Goal: Information Seeking & Learning: Compare options

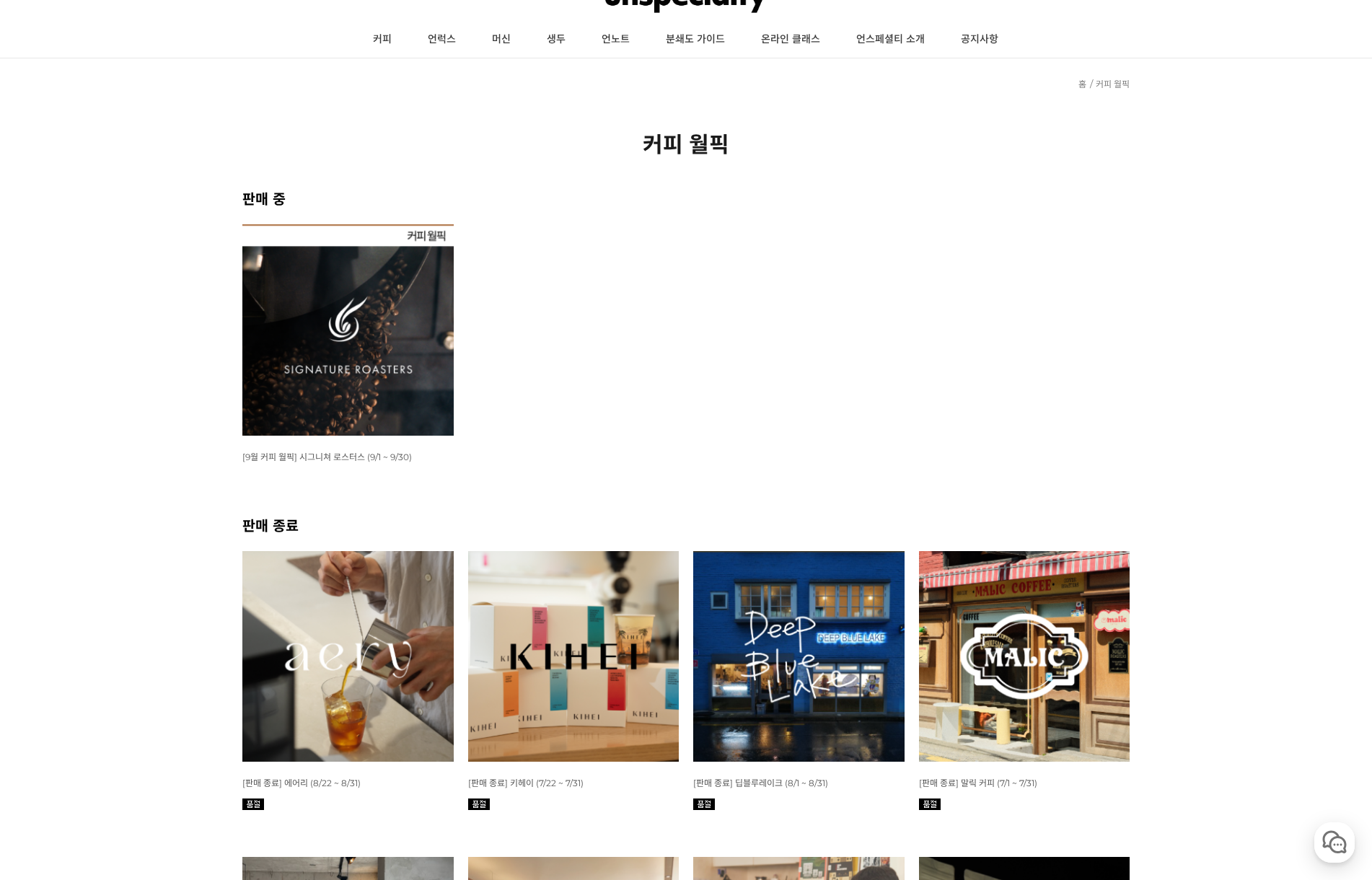
click at [565, 605] on img at bounding box center [574, 657] width 211 height 211
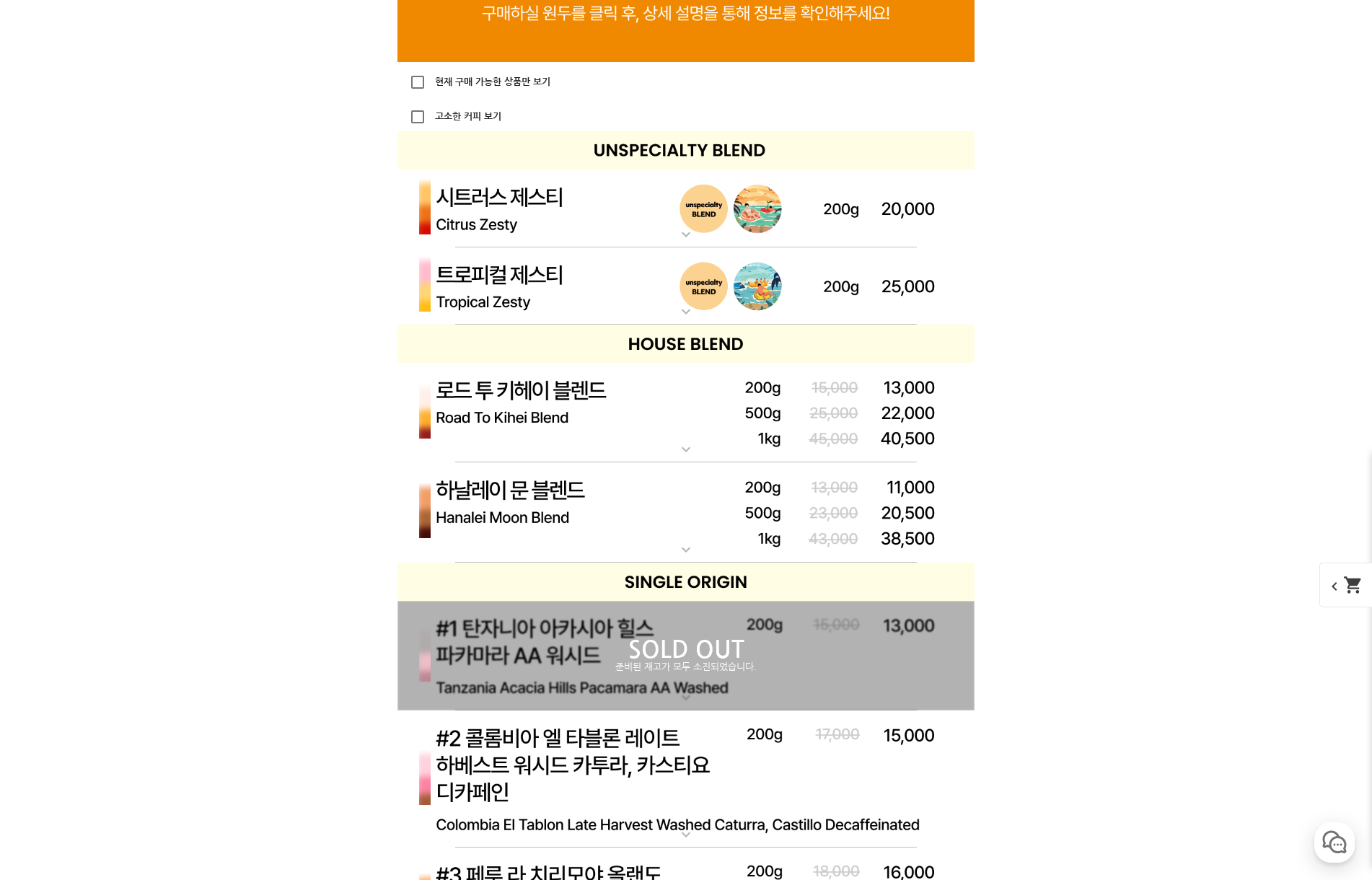
scroll to position [3533, 0]
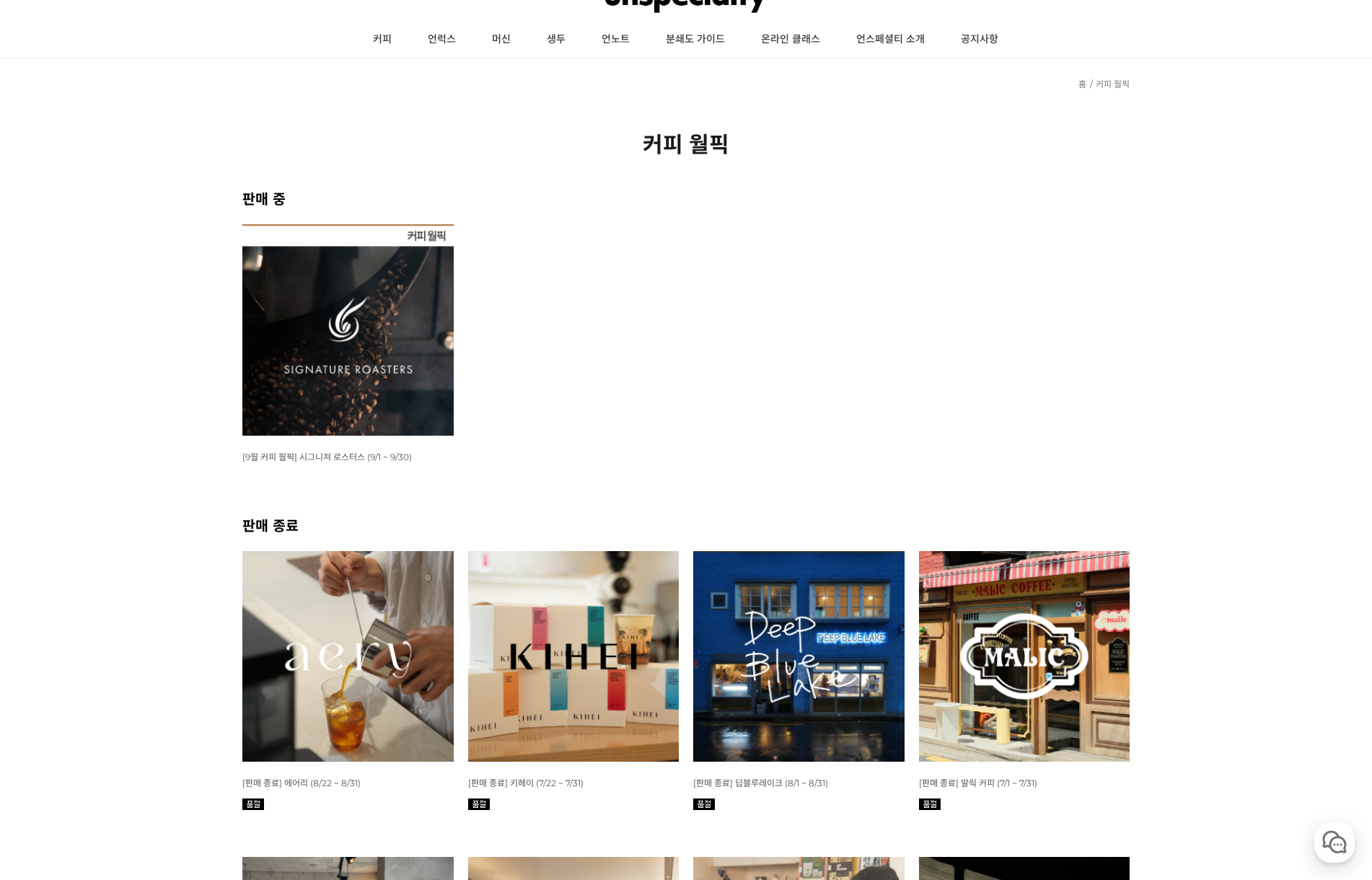
click at [343, 376] on img at bounding box center [348, 330] width 211 height 211
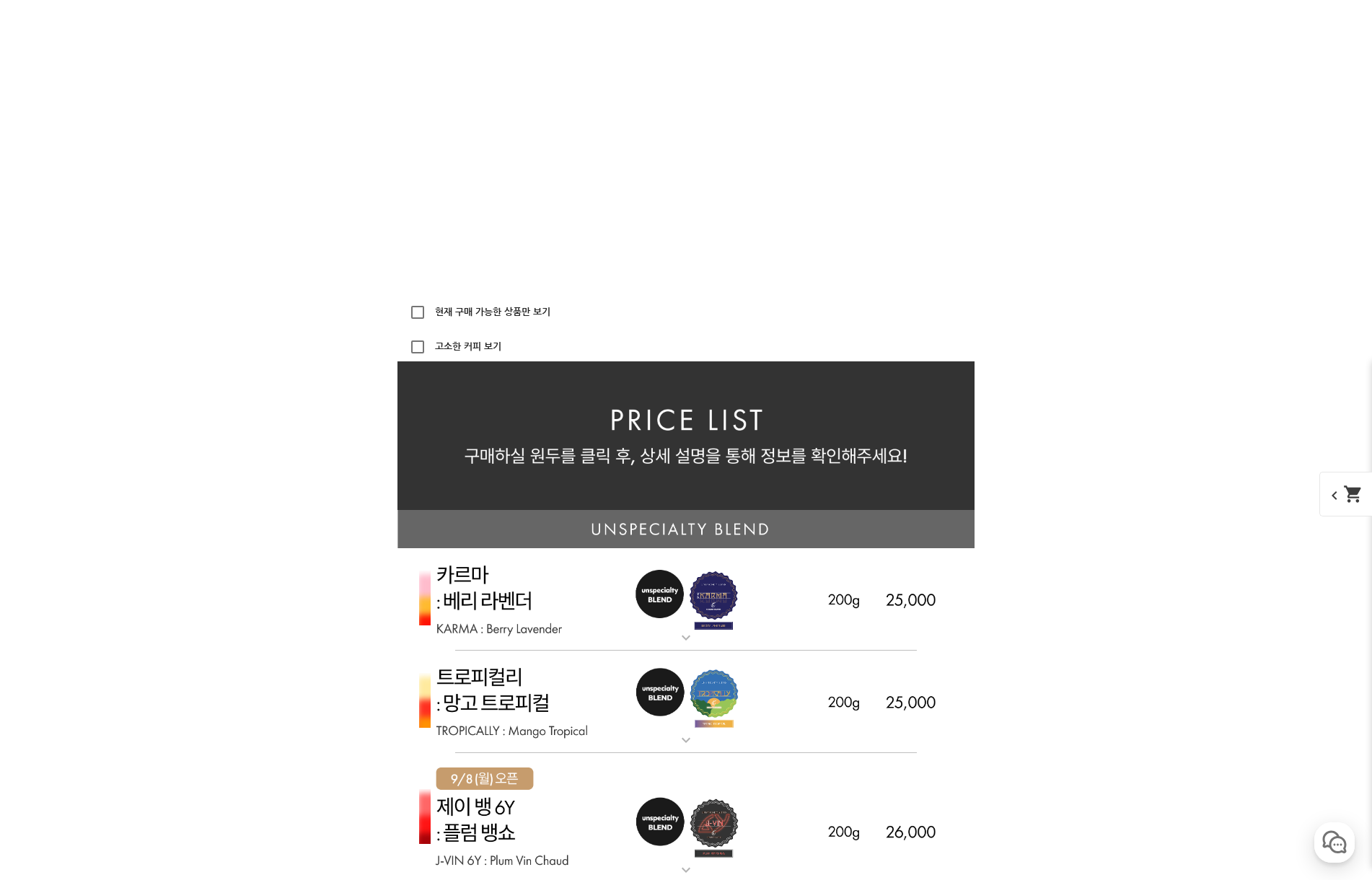
scroll to position [3317, 0]
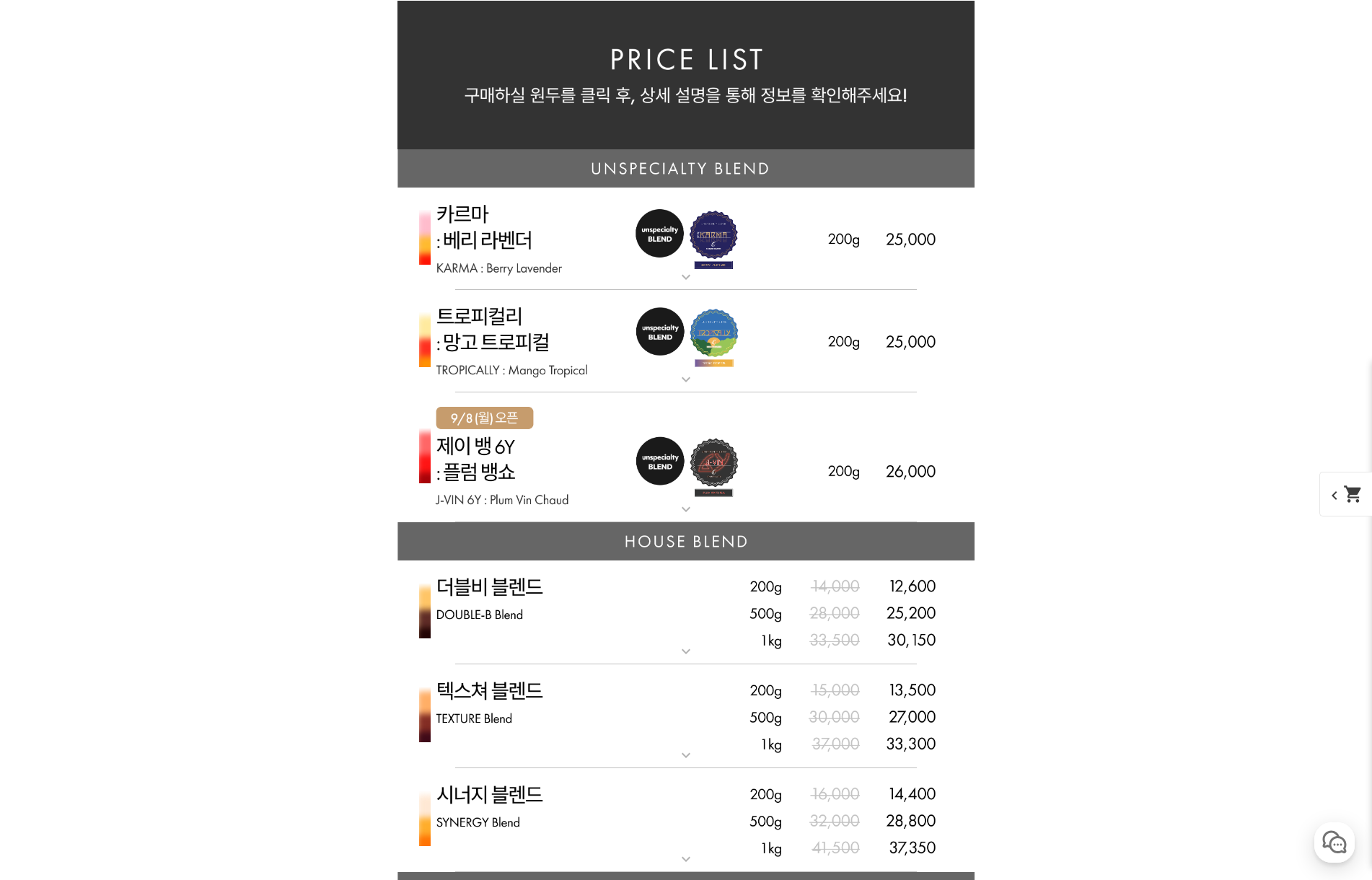
click at [530, 351] on img at bounding box center [685, 341] width 577 height 103
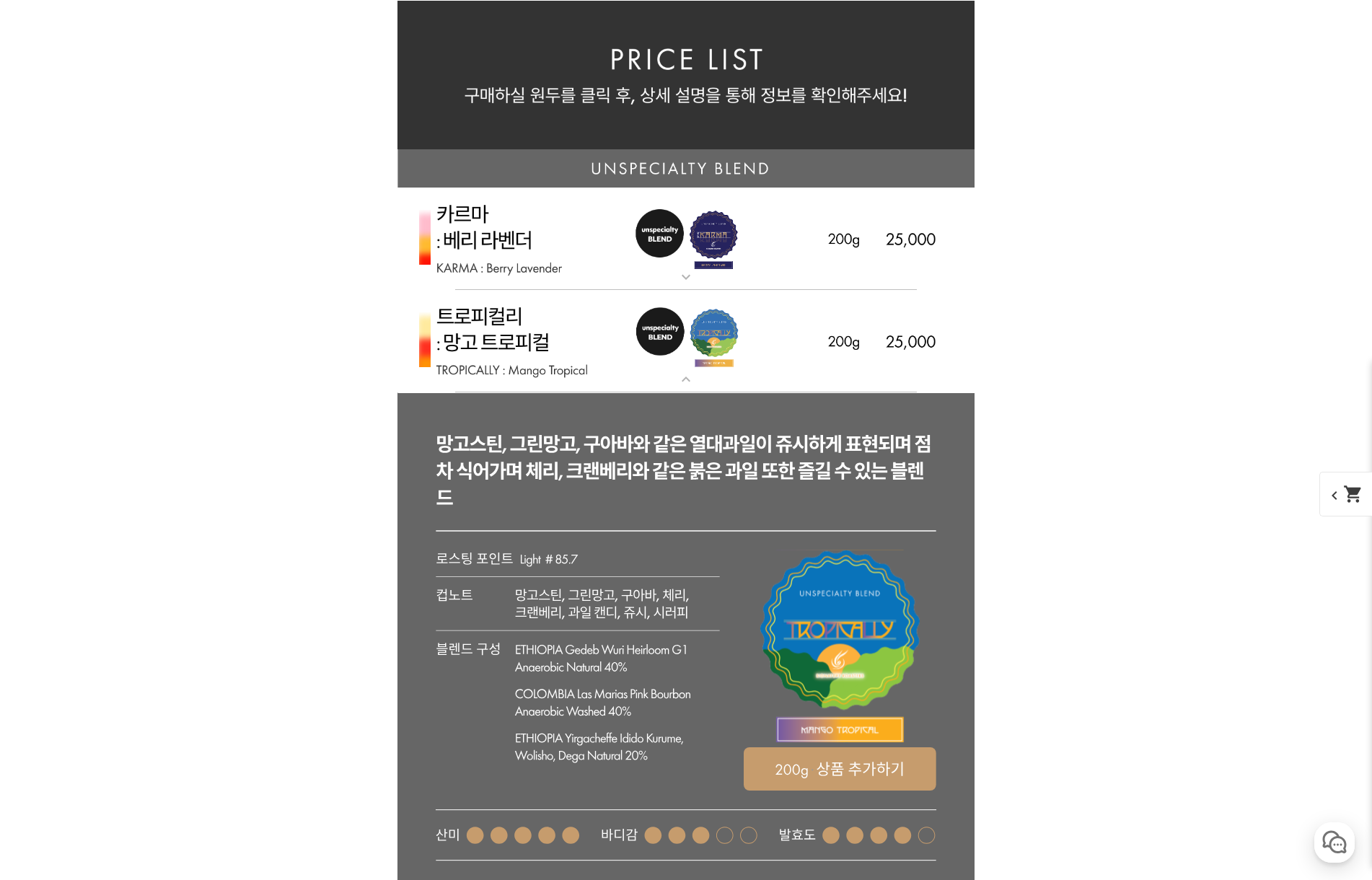
click at [520, 334] on img at bounding box center [685, 341] width 577 height 103
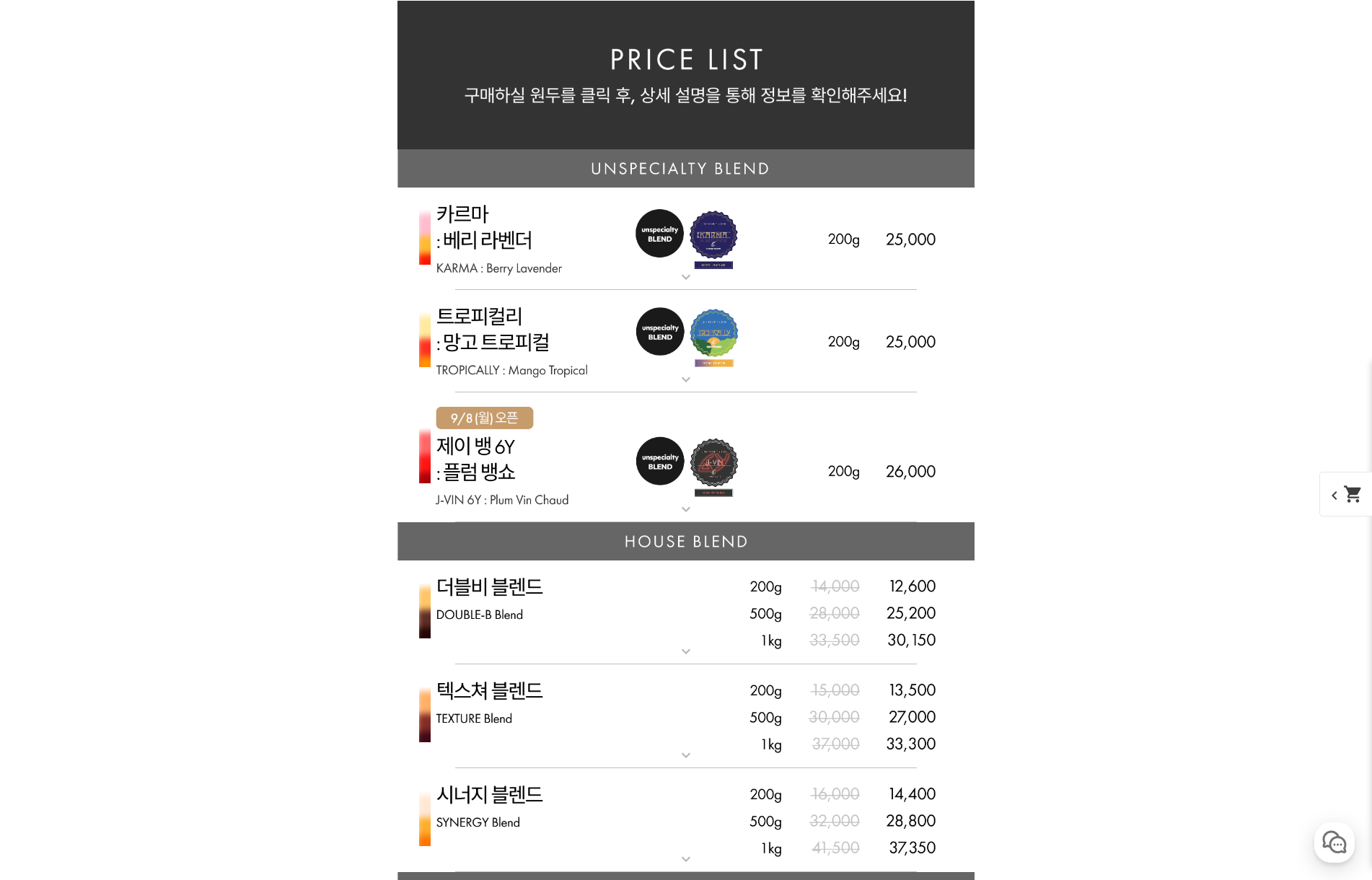
click at [515, 332] on img at bounding box center [685, 341] width 577 height 103
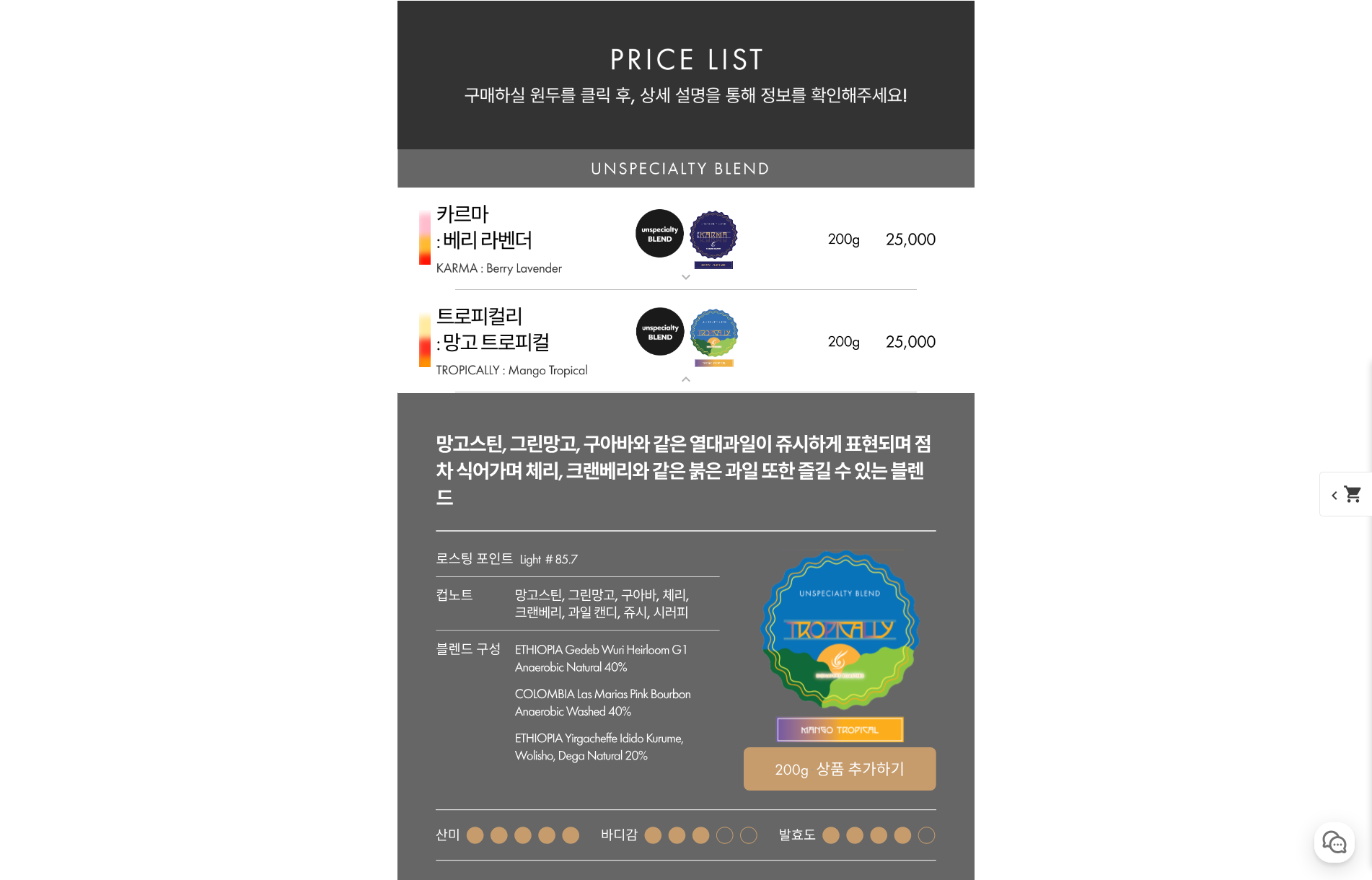
click at [603, 343] on img at bounding box center [685, 341] width 577 height 103
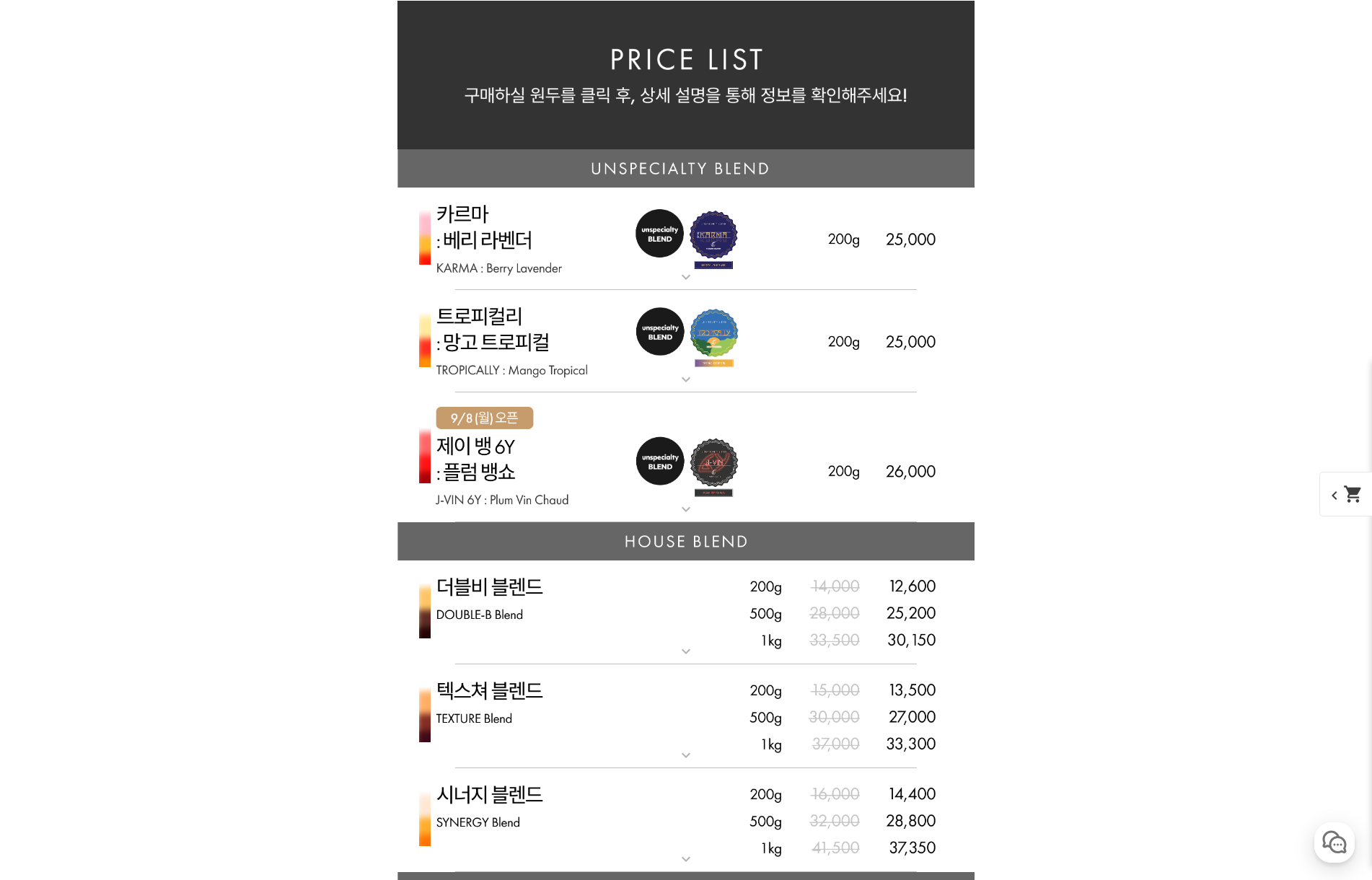
click at [578, 261] on img at bounding box center [685, 239] width 577 height 103
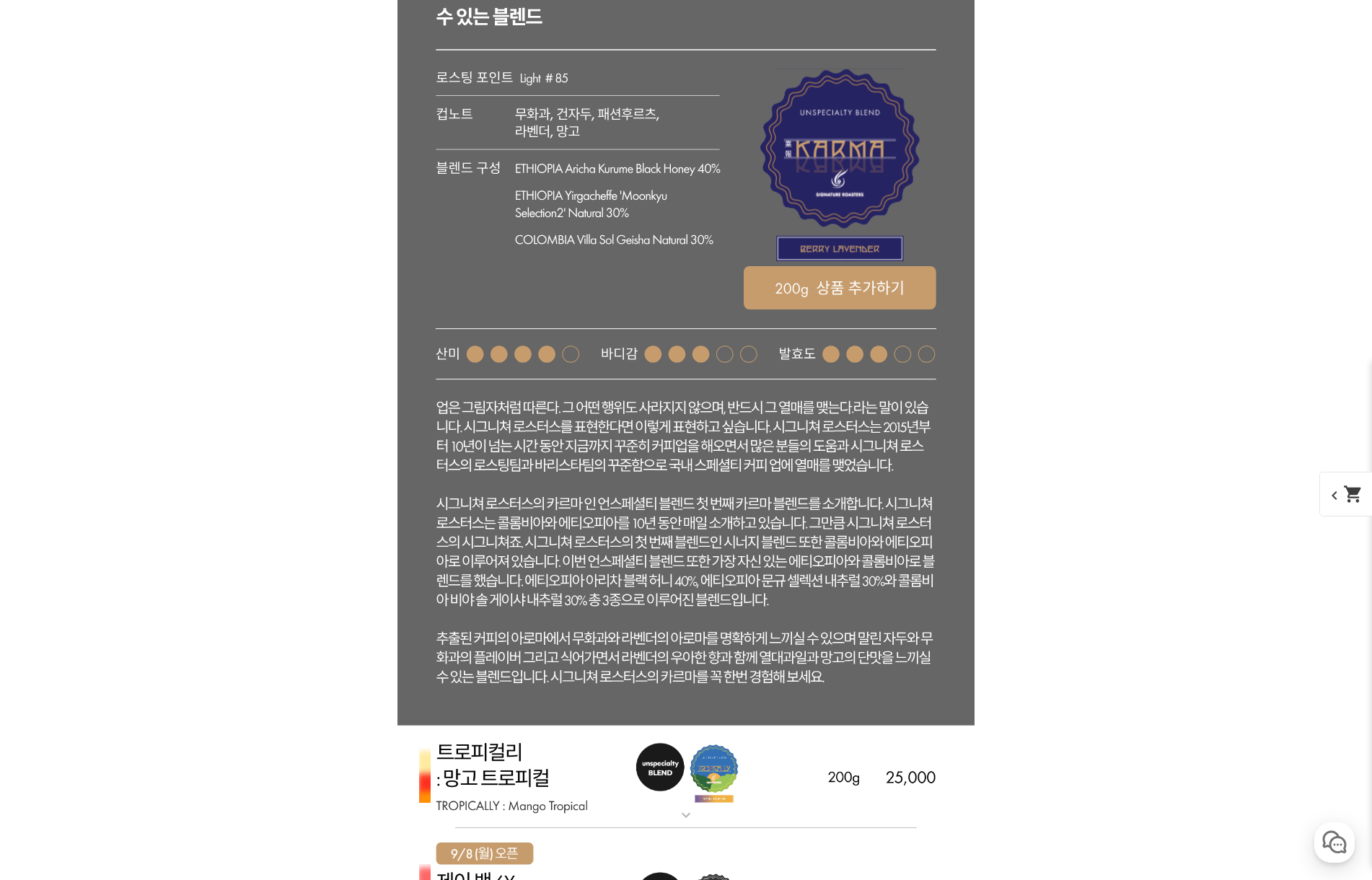
scroll to position [3461, 0]
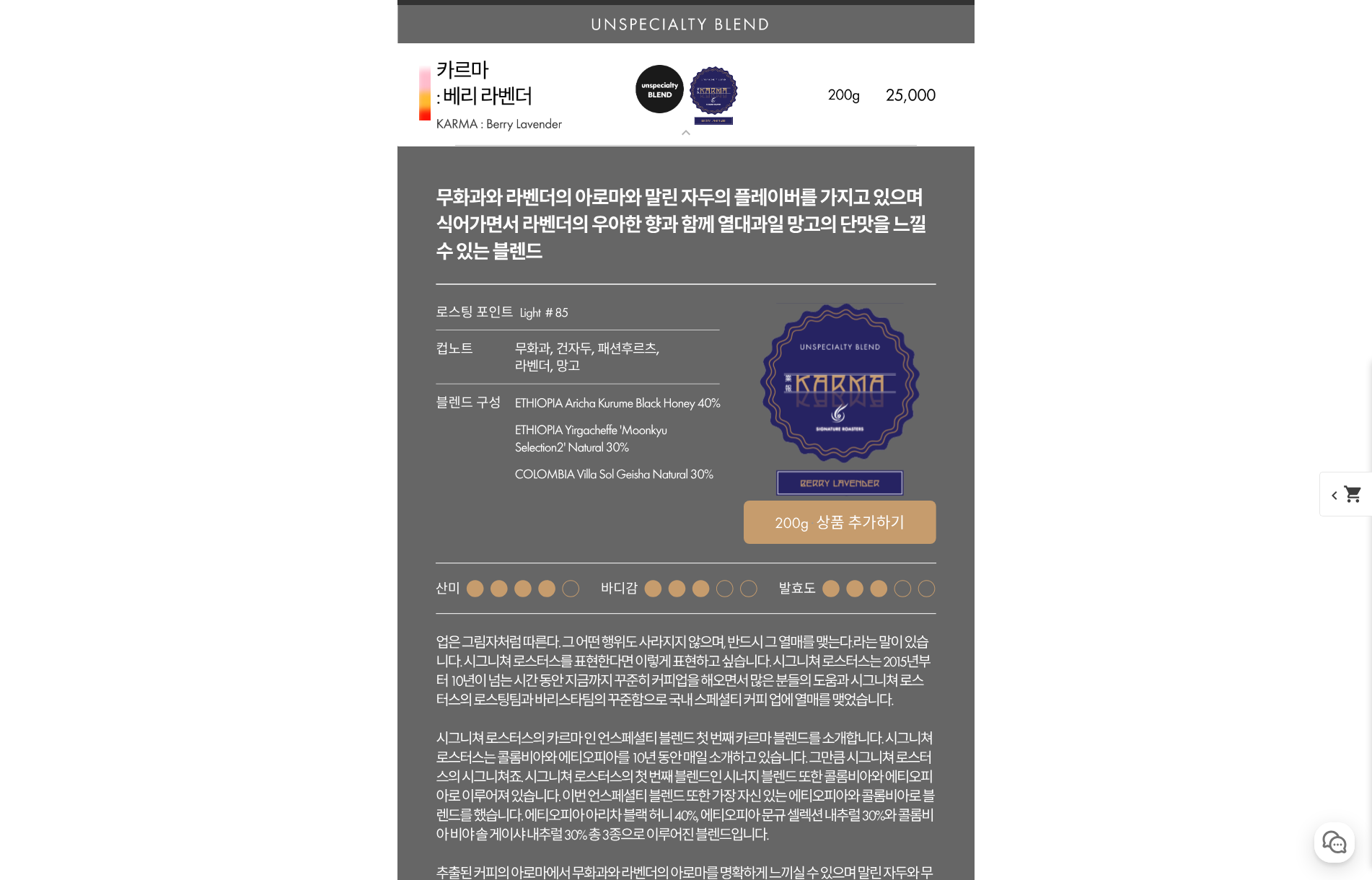
click at [539, 102] on img at bounding box center [685, 94] width 577 height 103
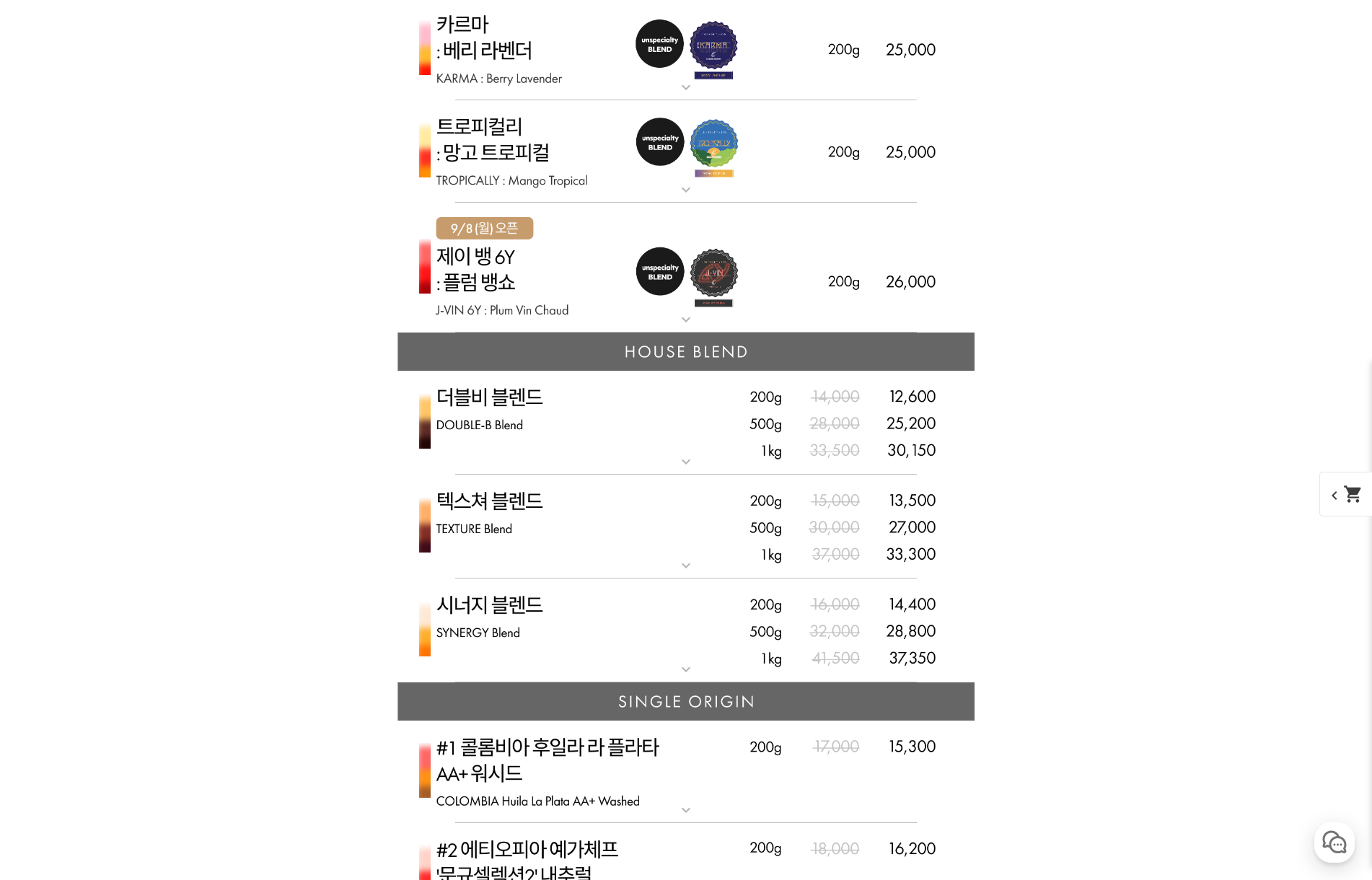
scroll to position [3605, 0]
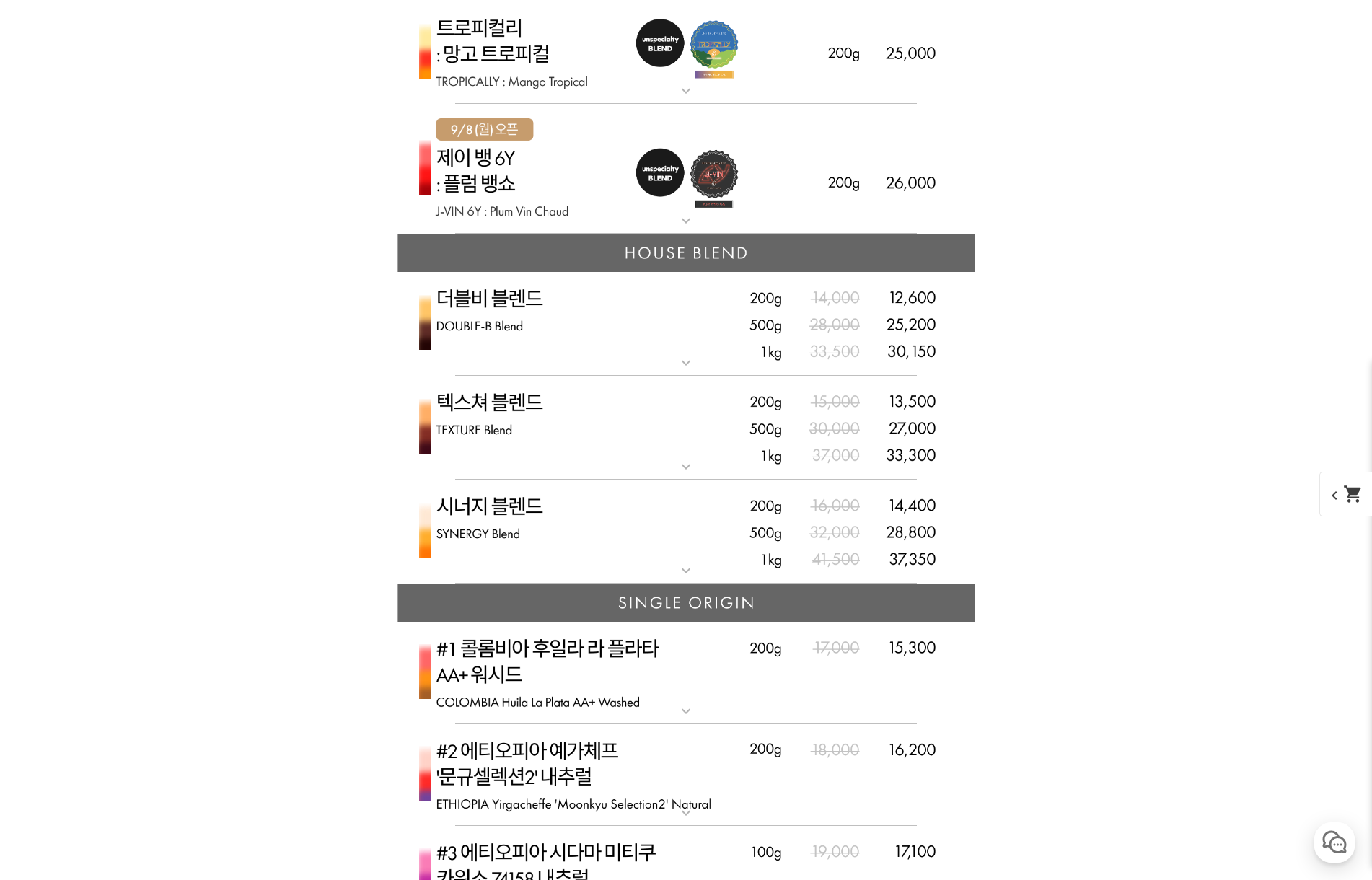
click at [543, 169] on img at bounding box center [685, 169] width 577 height 131
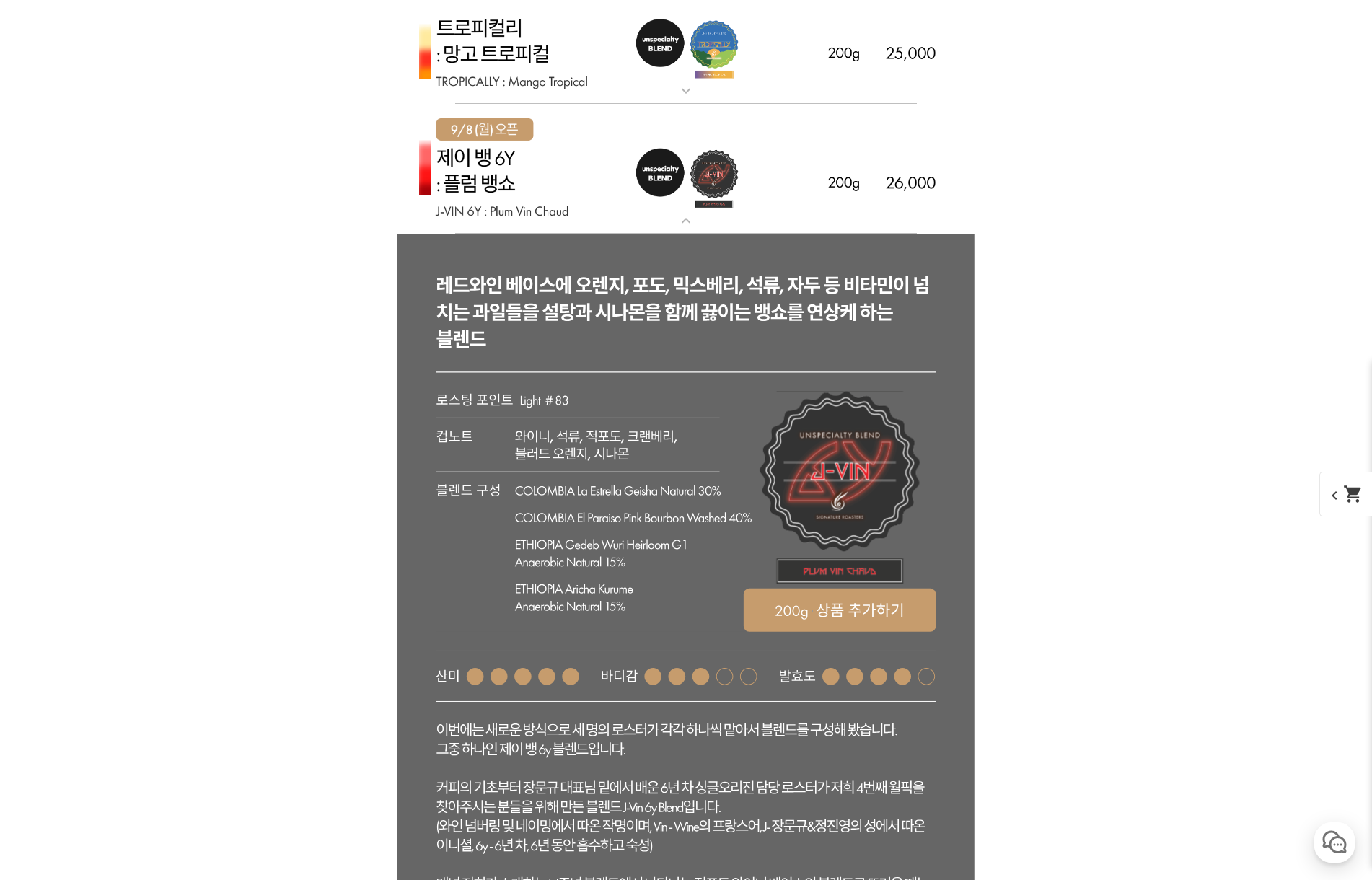
click at [544, 172] on img at bounding box center [685, 169] width 577 height 131
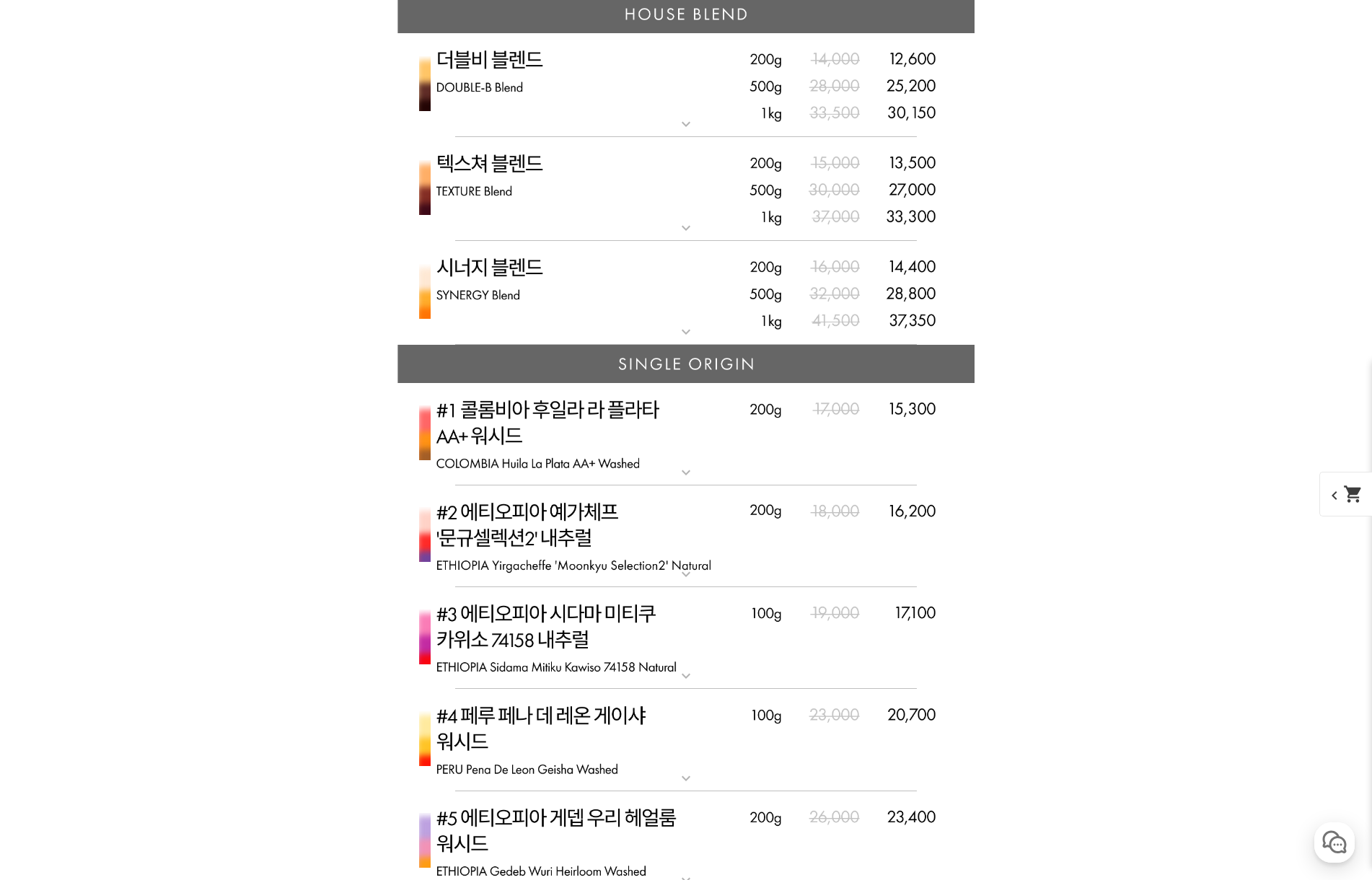
scroll to position [3966, 0]
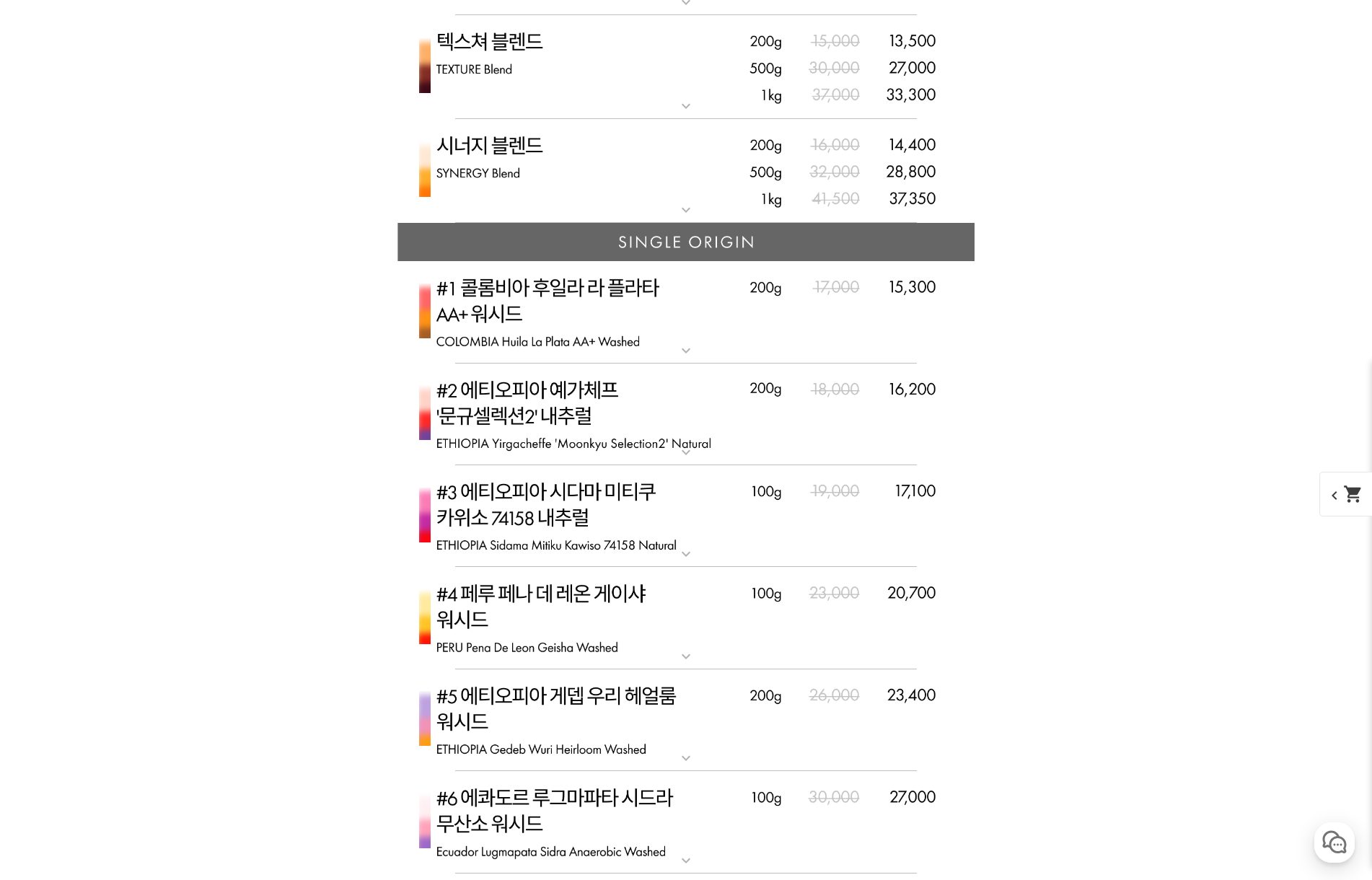
click at [675, 425] on img at bounding box center [685, 415] width 577 height 103
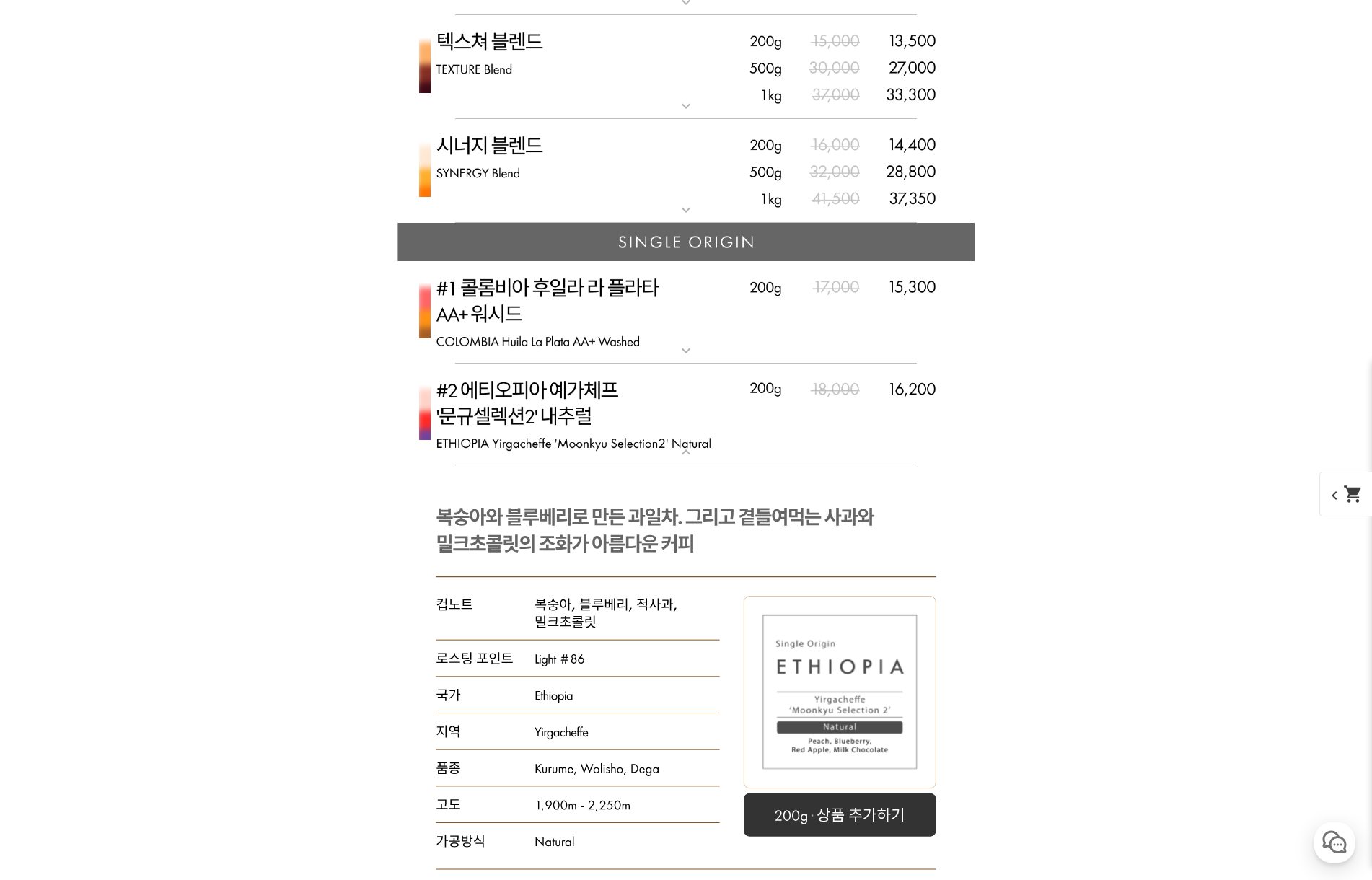
click at [658, 397] on img at bounding box center [685, 415] width 577 height 103
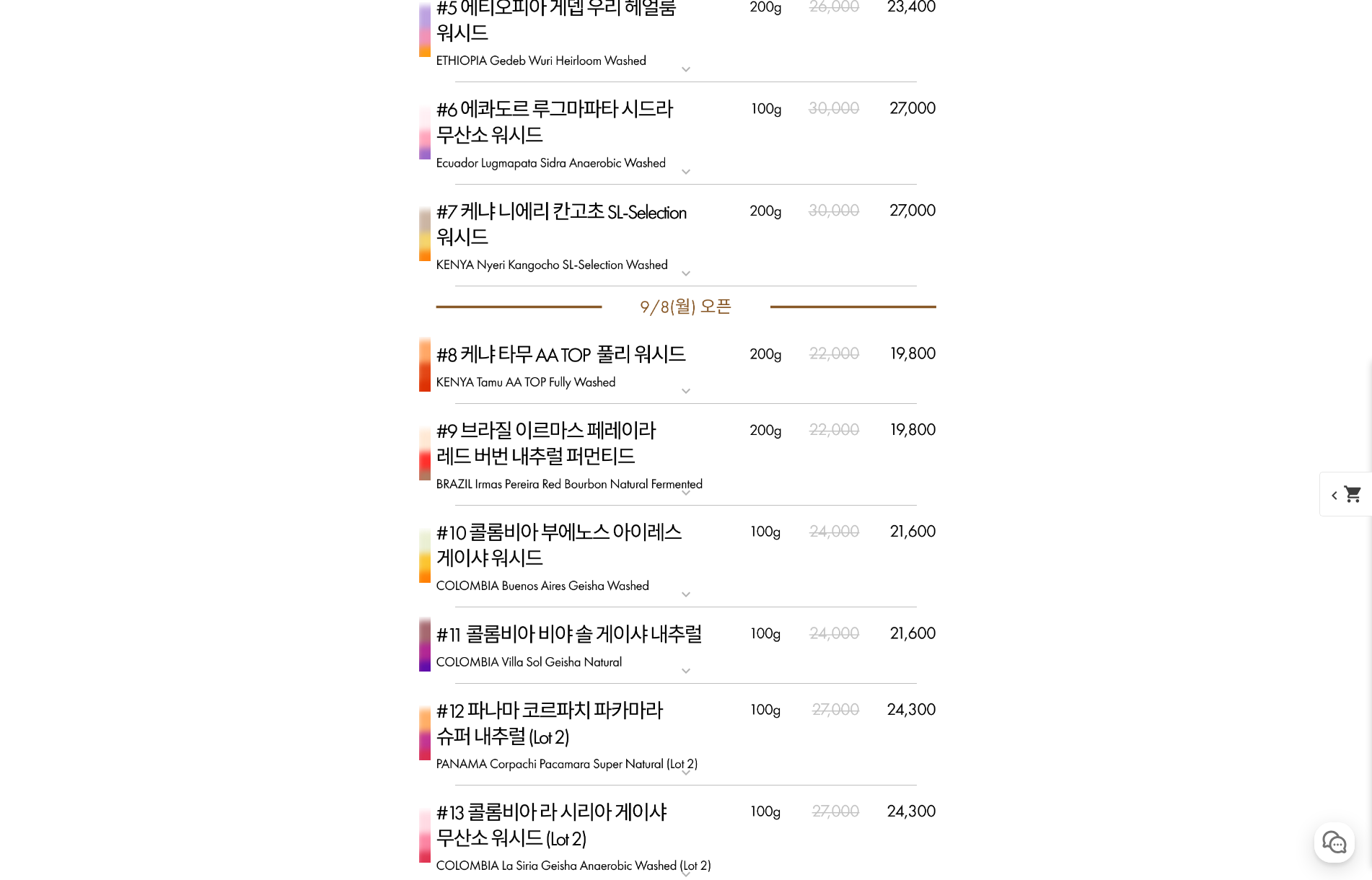
scroll to position [4682, 0]
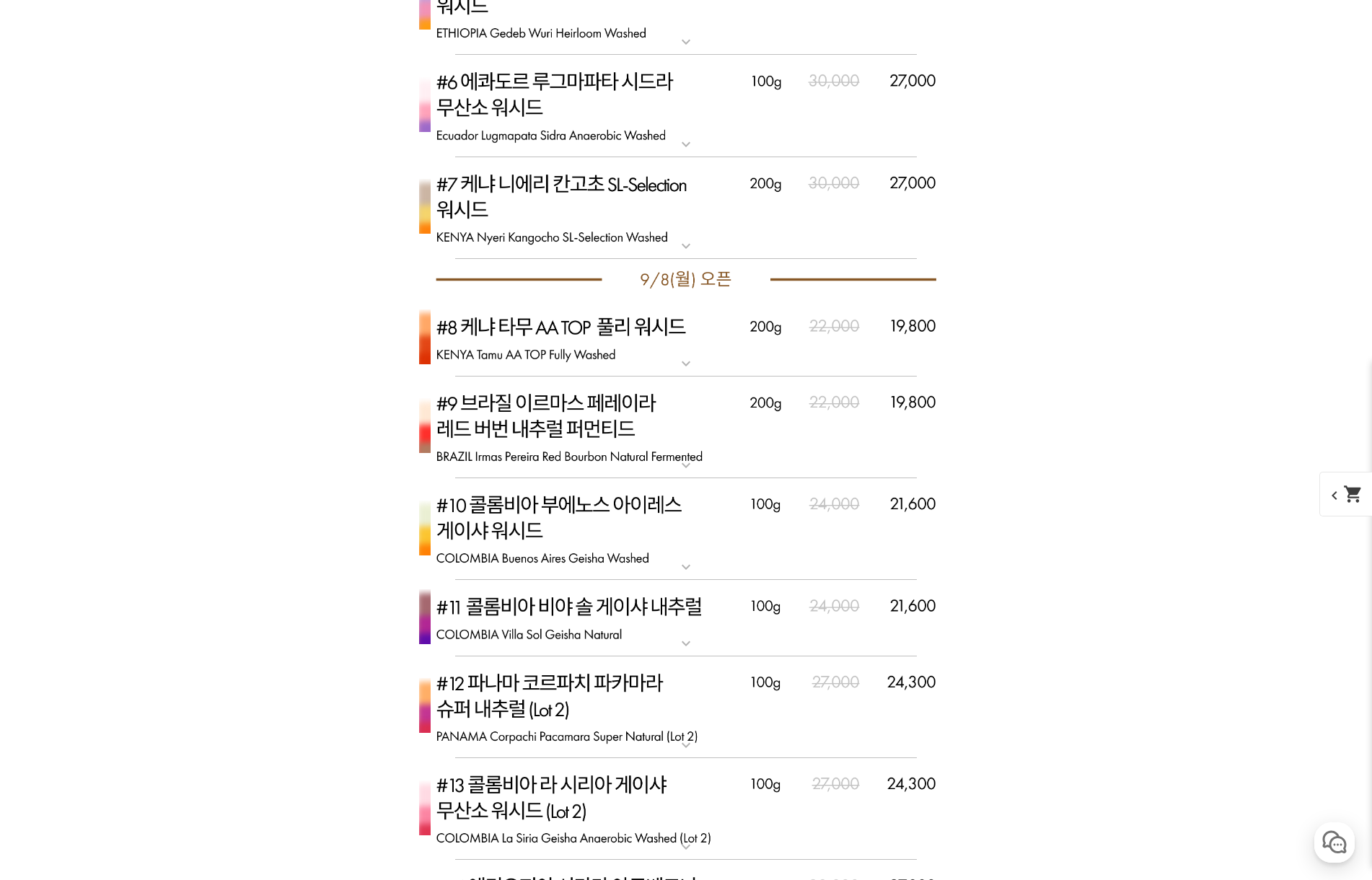
click at [610, 328] on img at bounding box center [685, 338] width 577 height 77
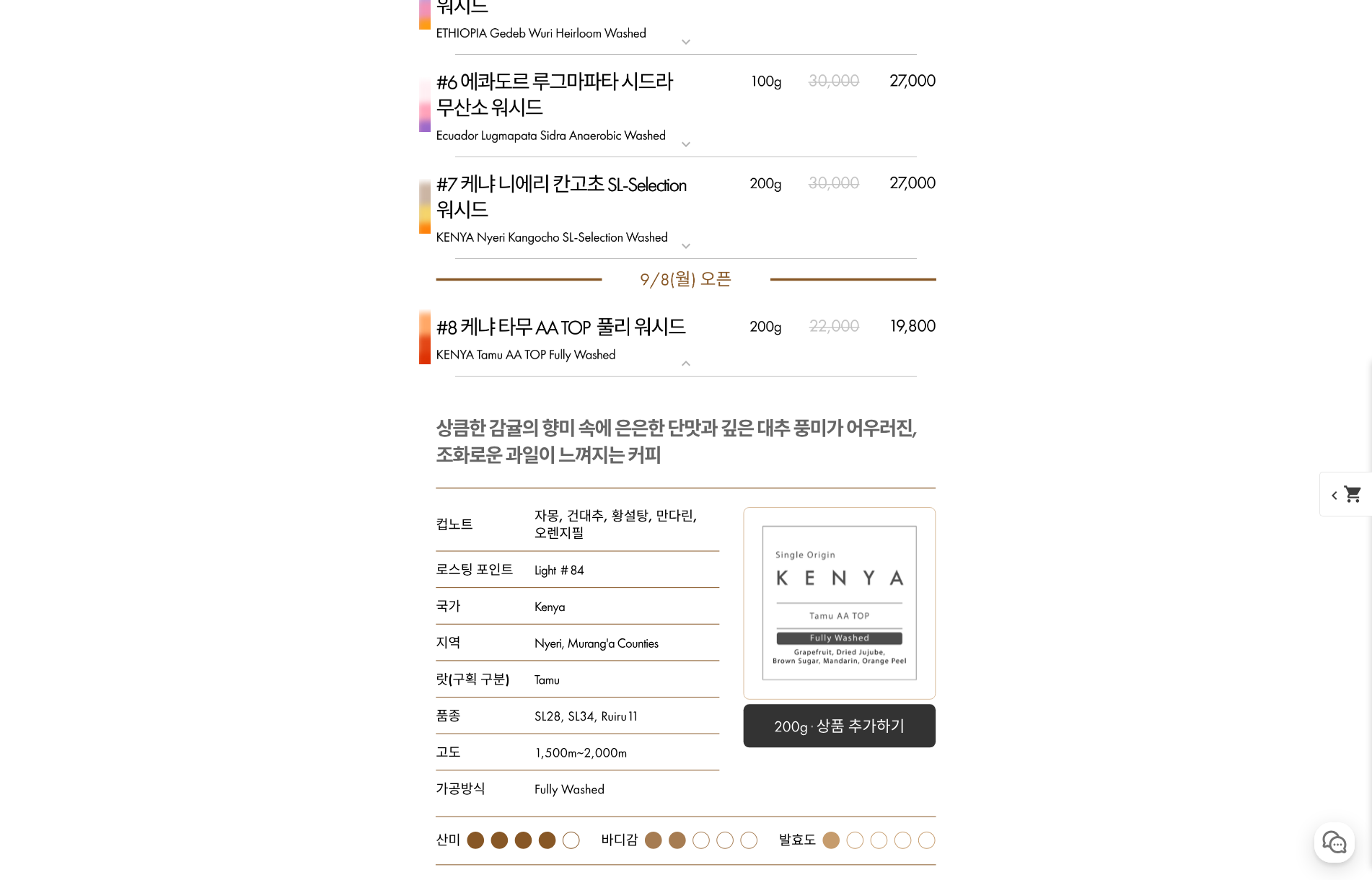
click at [609, 328] on img at bounding box center [685, 338] width 577 height 77
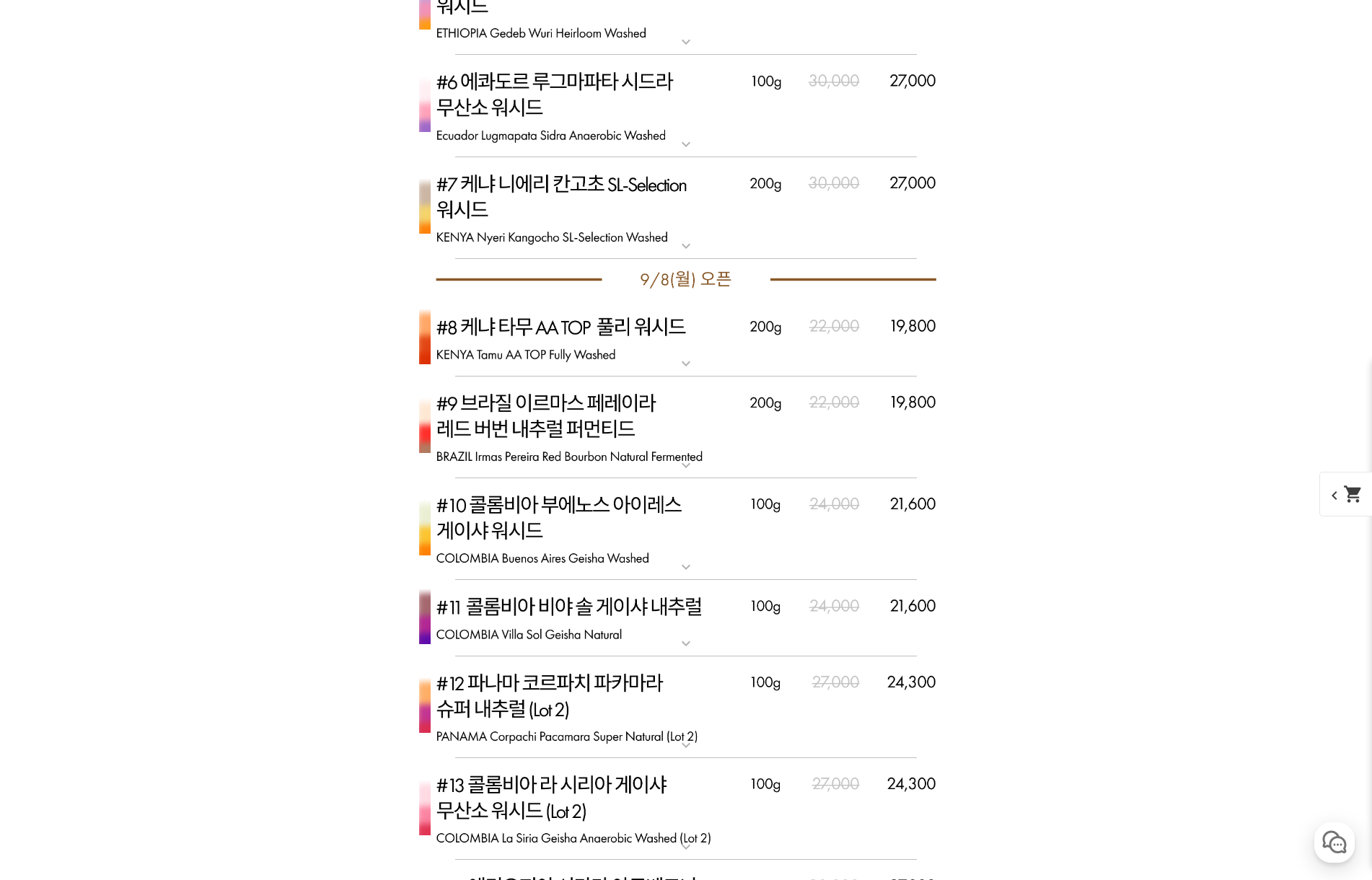
click at [603, 419] on img at bounding box center [685, 428] width 577 height 103
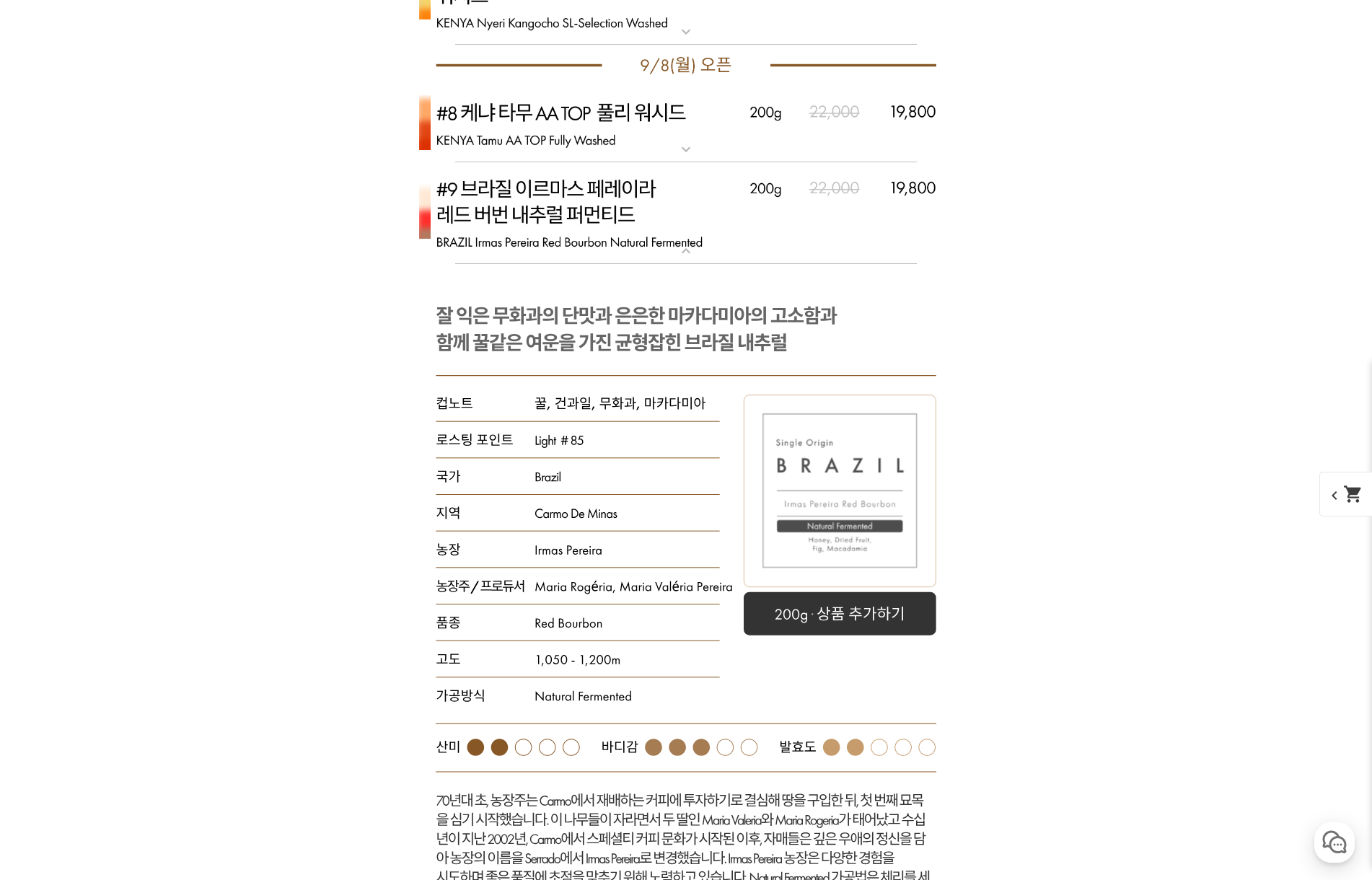
scroll to position [4898, 0]
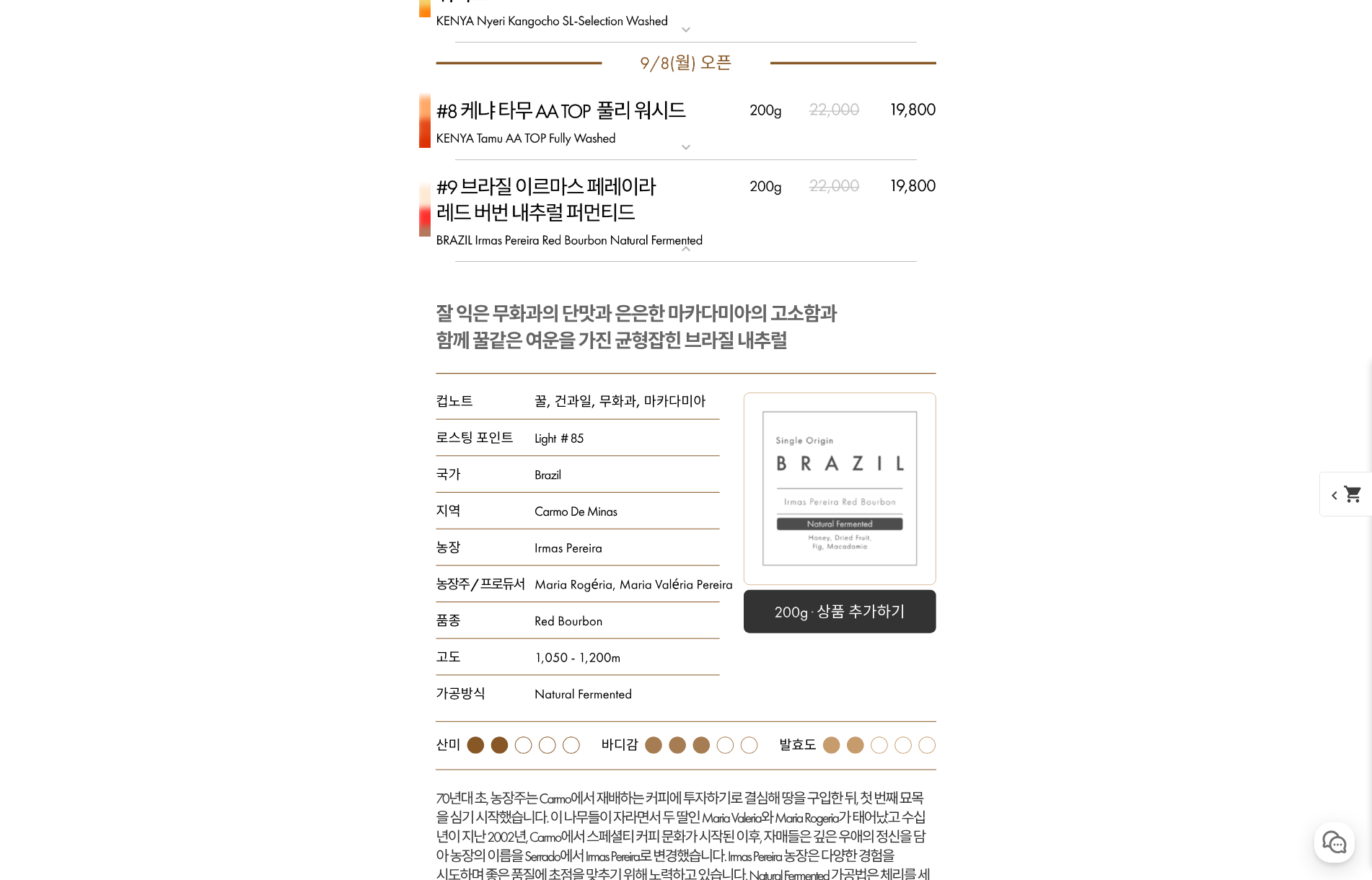
click at [608, 234] on img at bounding box center [685, 211] width 577 height 103
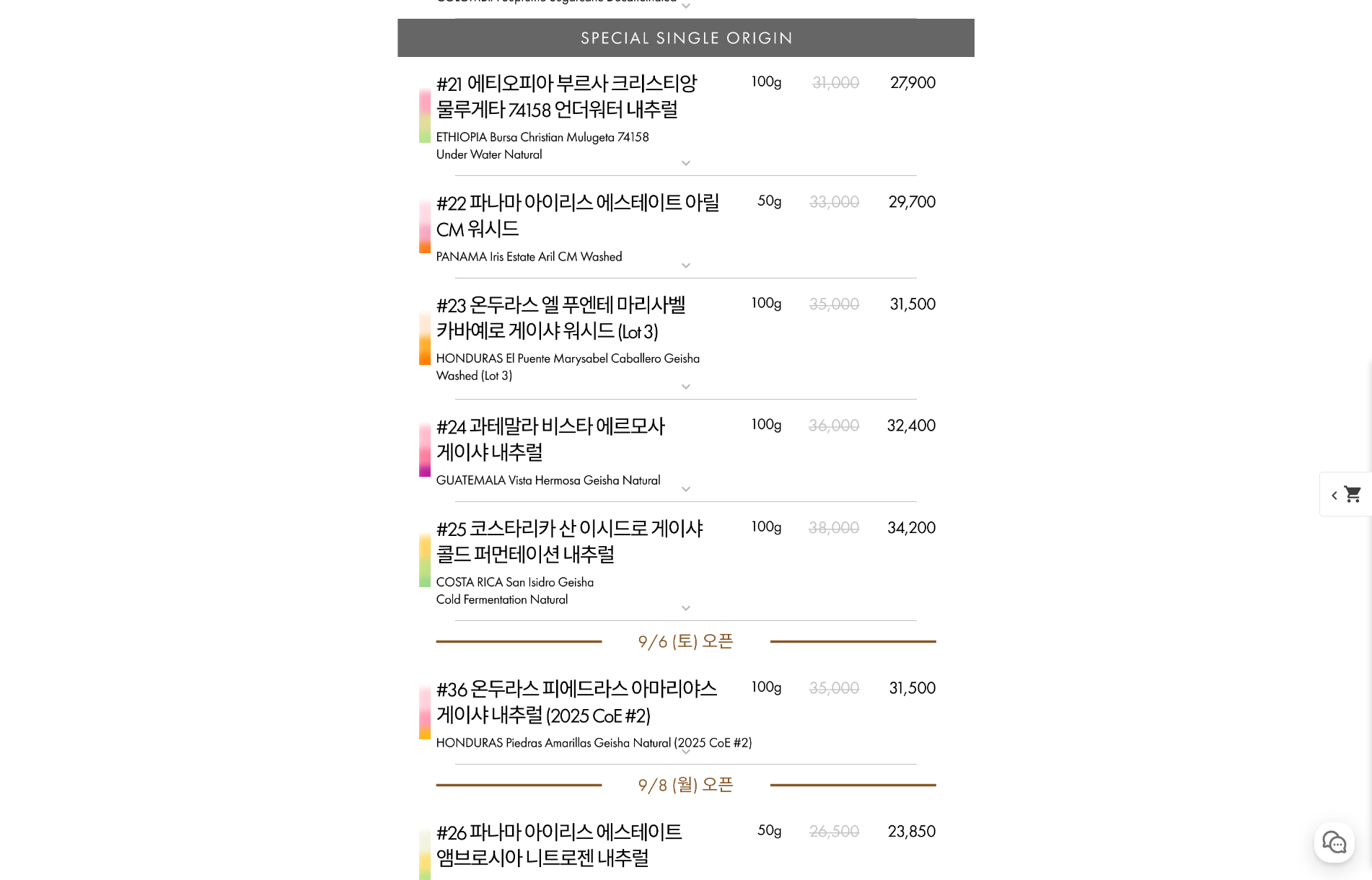
scroll to position [5764, 0]
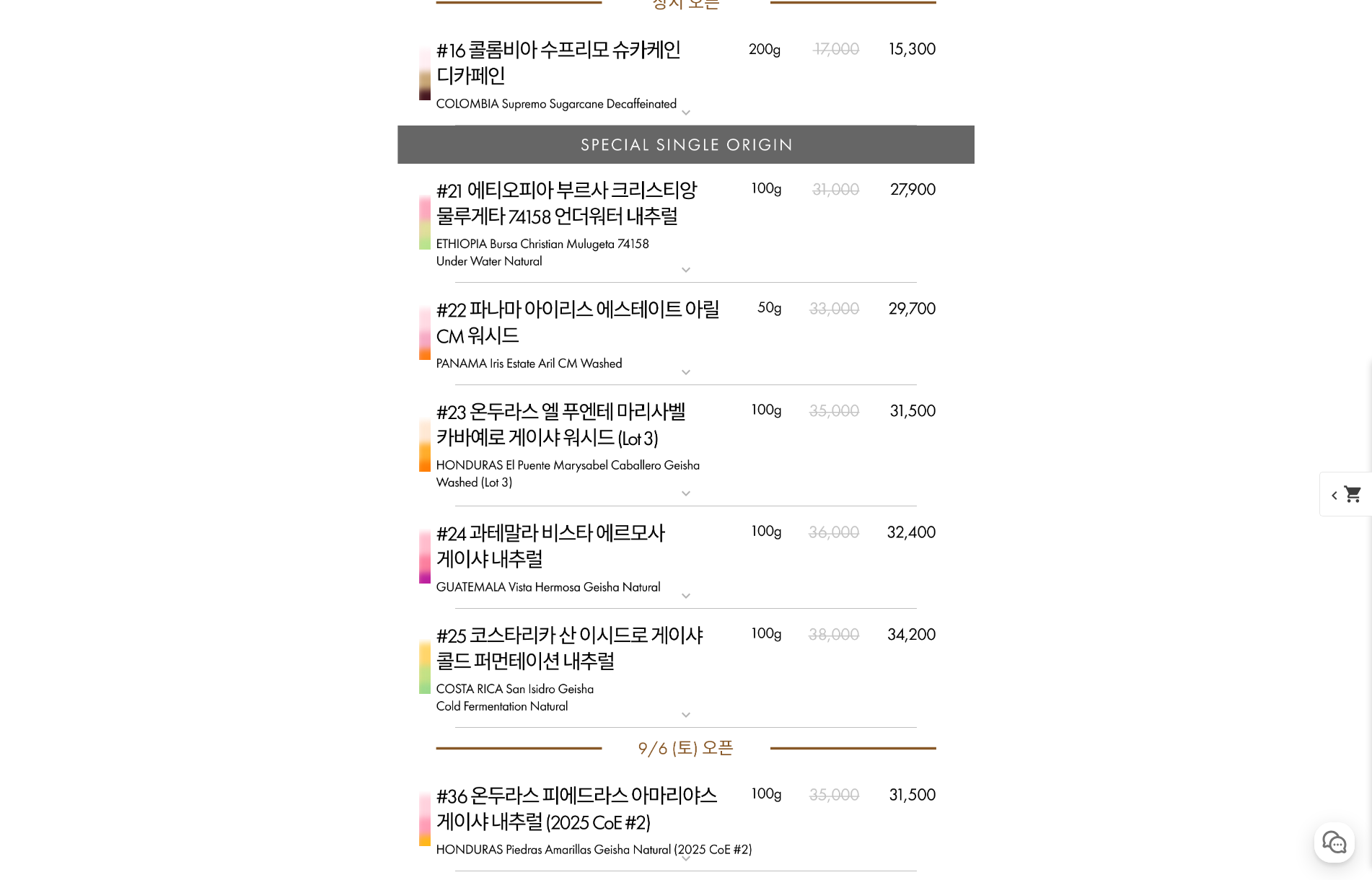
click at [695, 223] on img at bounding box center [685, 223] width 577 height 120
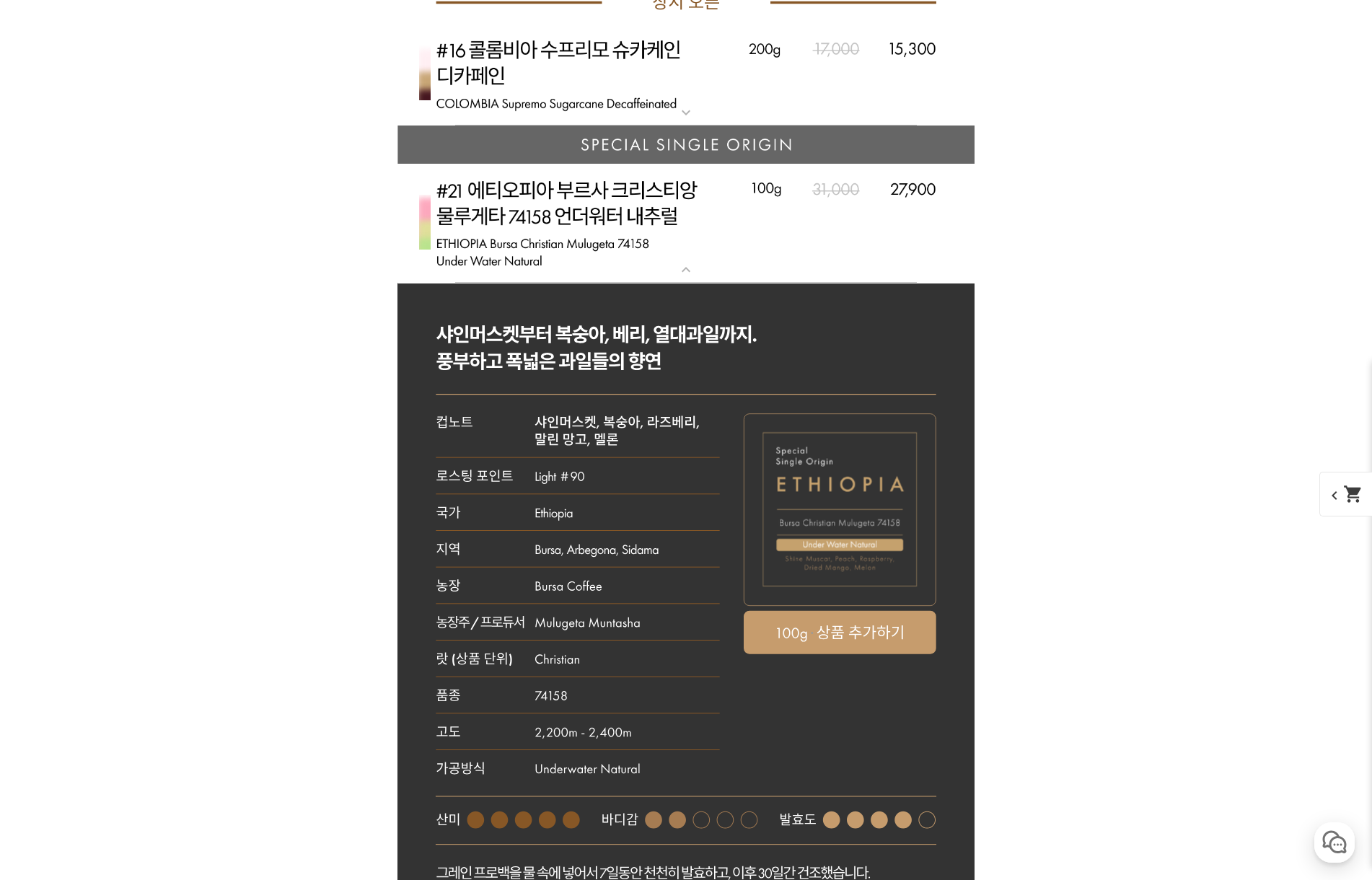
click at [695, 223] on img at bounding box center [685, 223] width 577 height 120
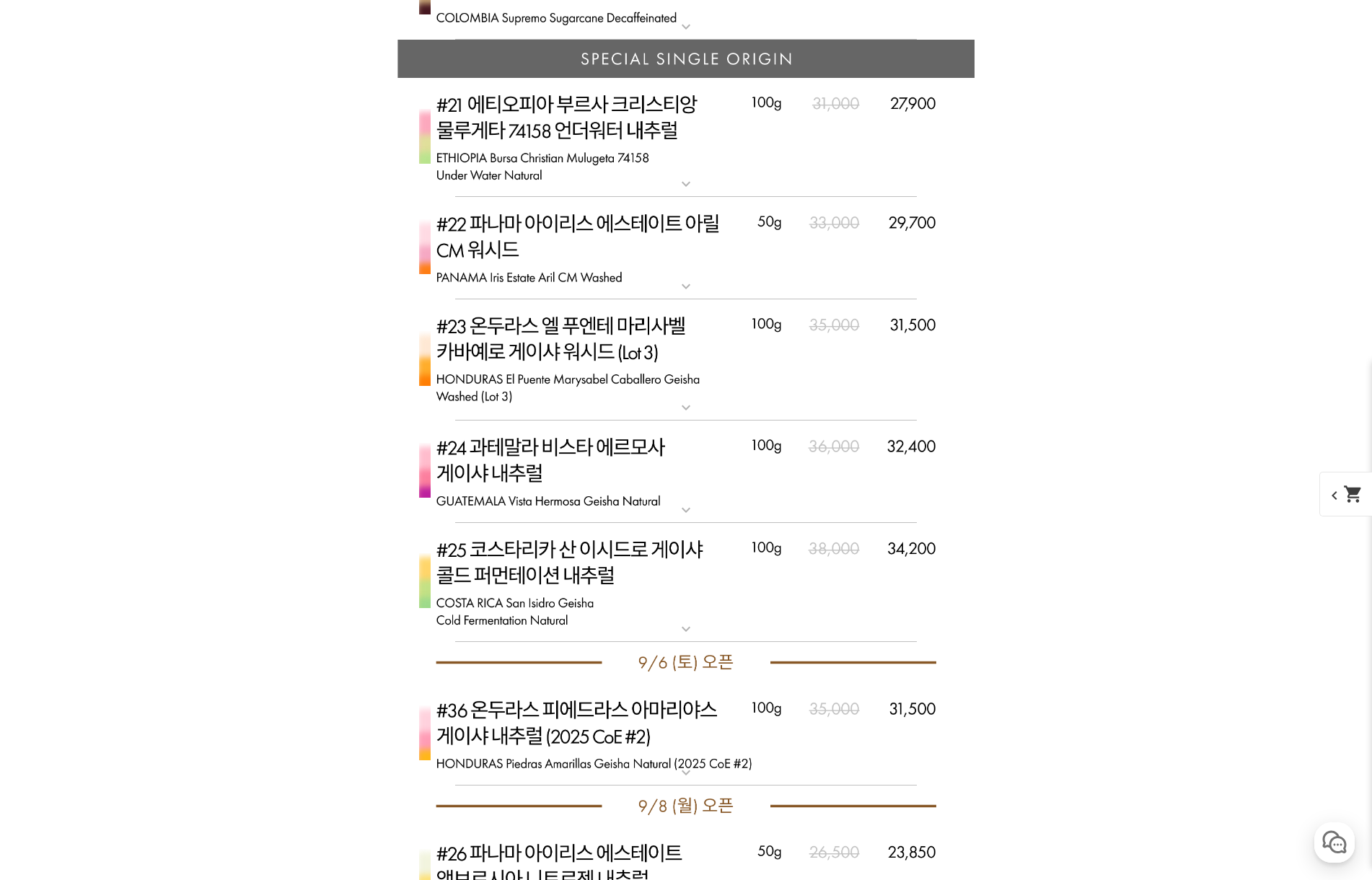
scroll to position [6052, 0]
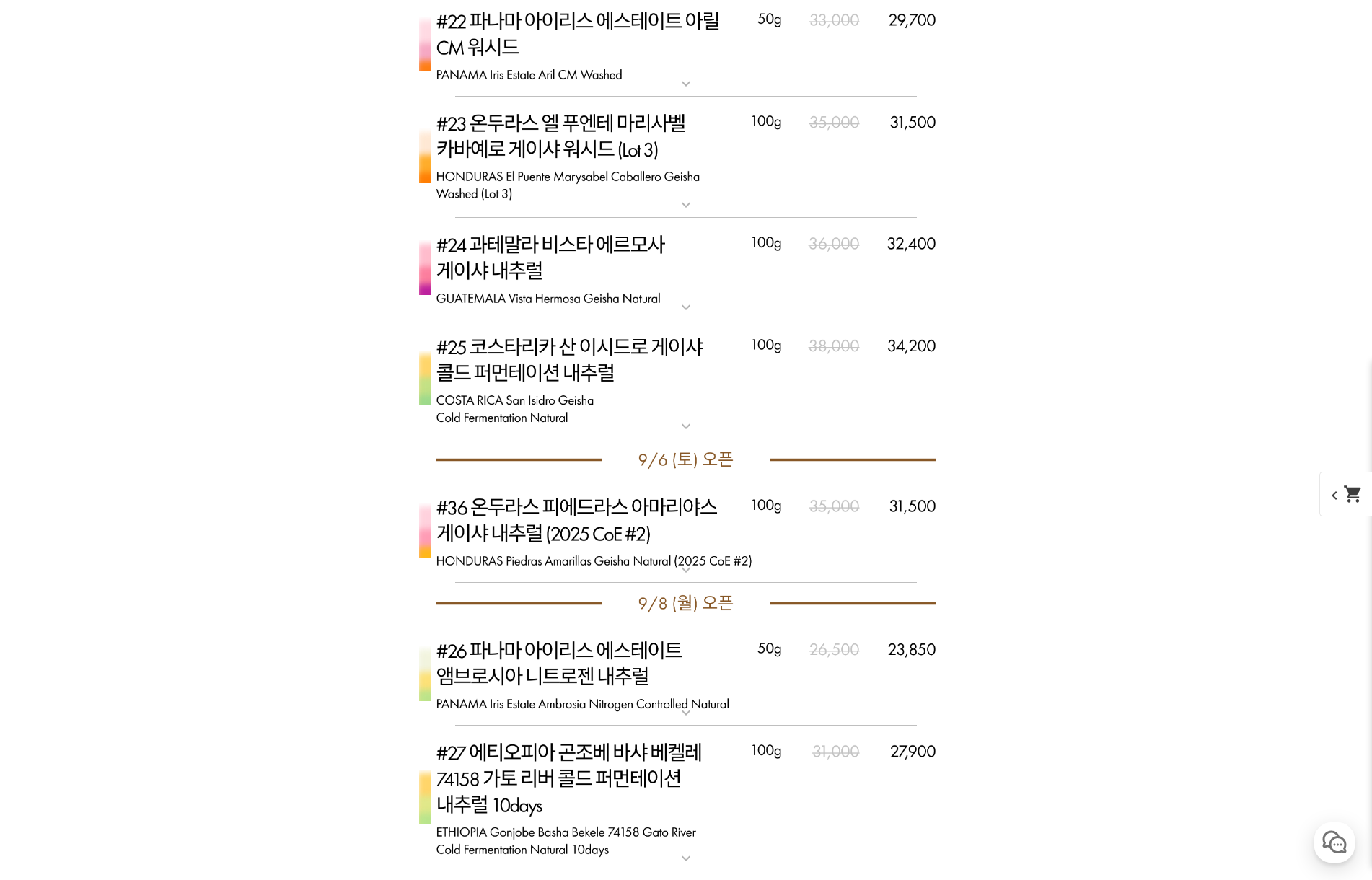
click at [708, 520] on img at bounding box center [685, 532] width 577 height 103
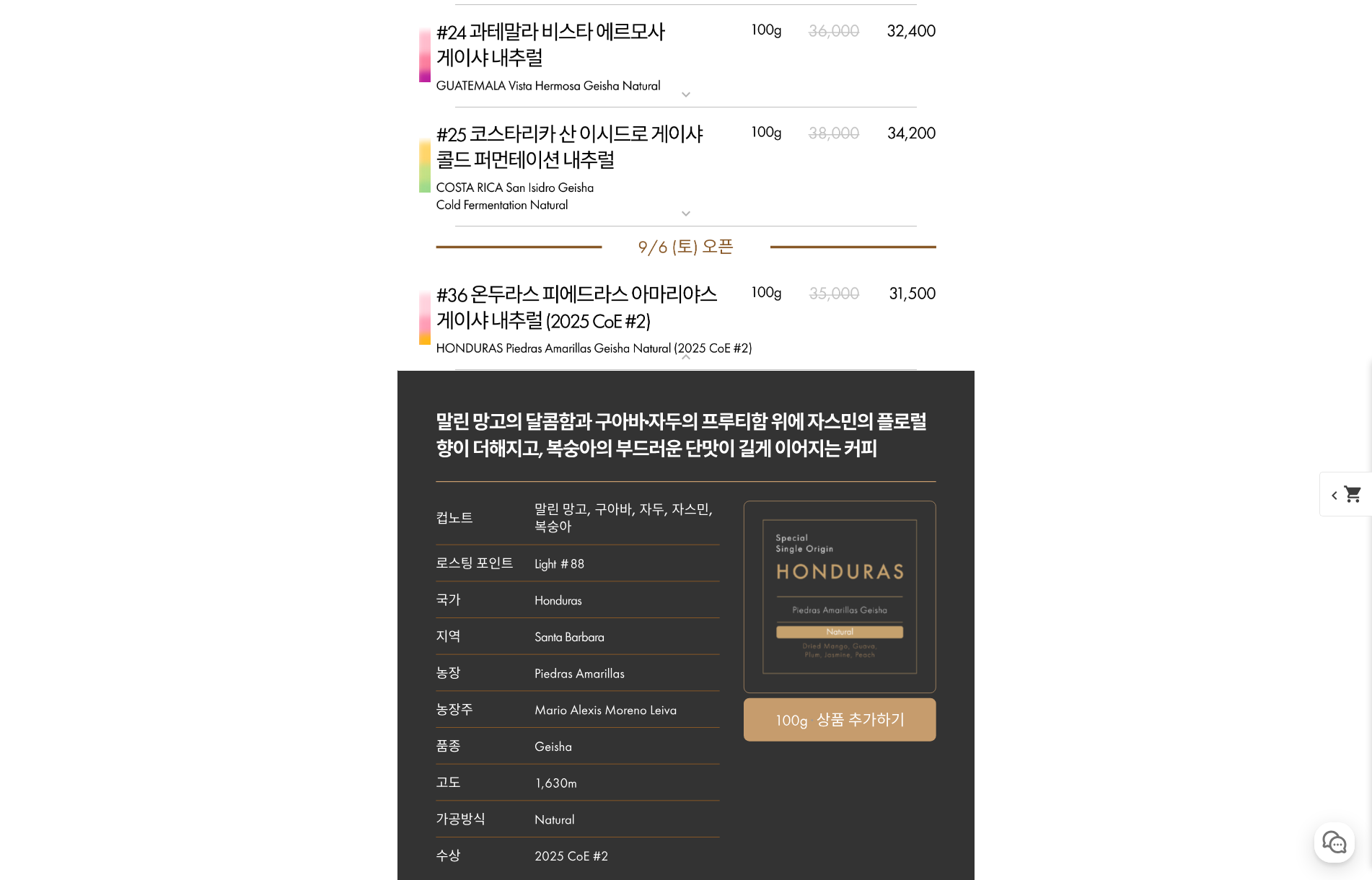
scroll to position [6268, 0]
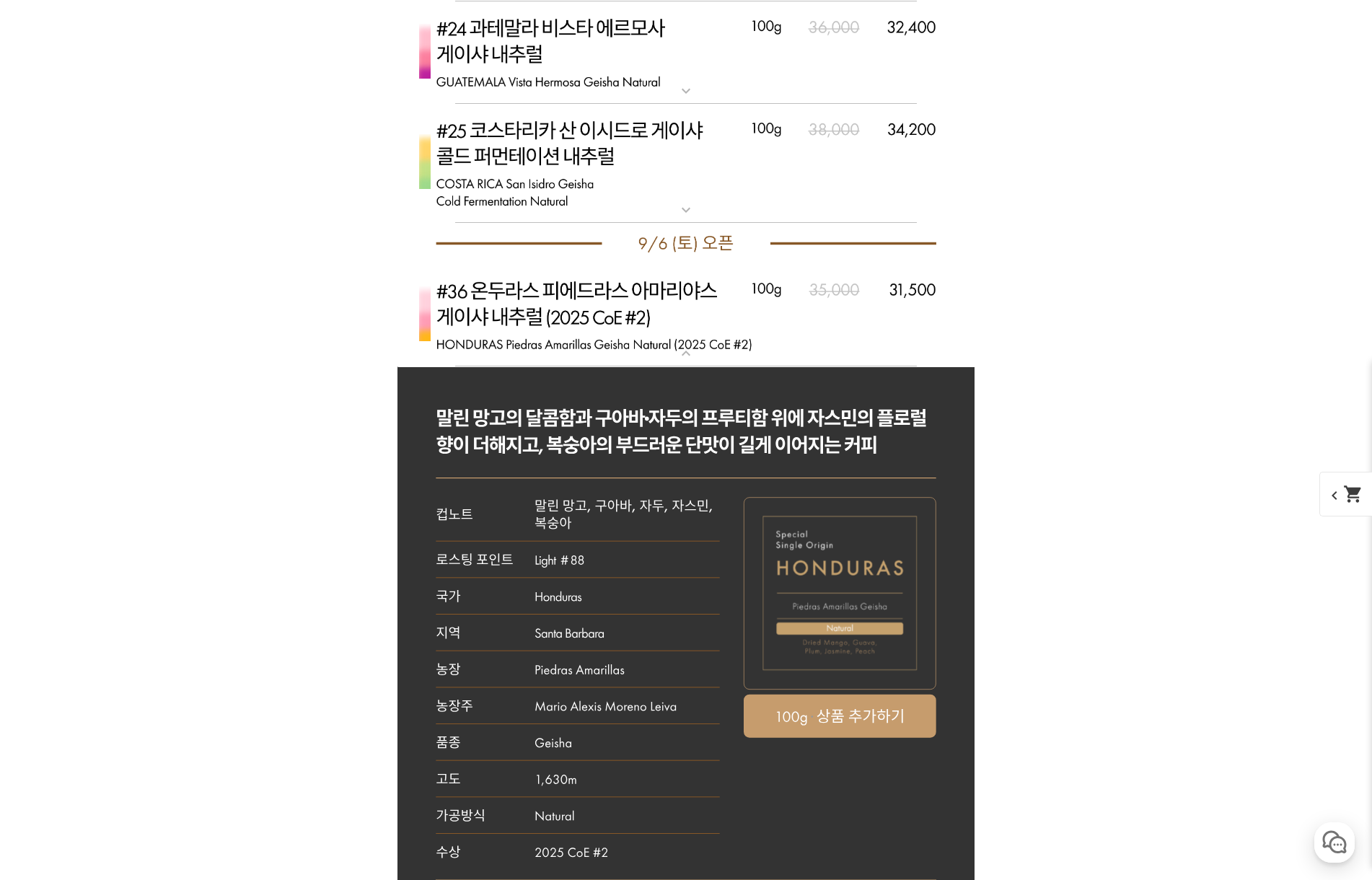
click at [700, 336] on img at bounding box center [685, 316] width 577 height 103
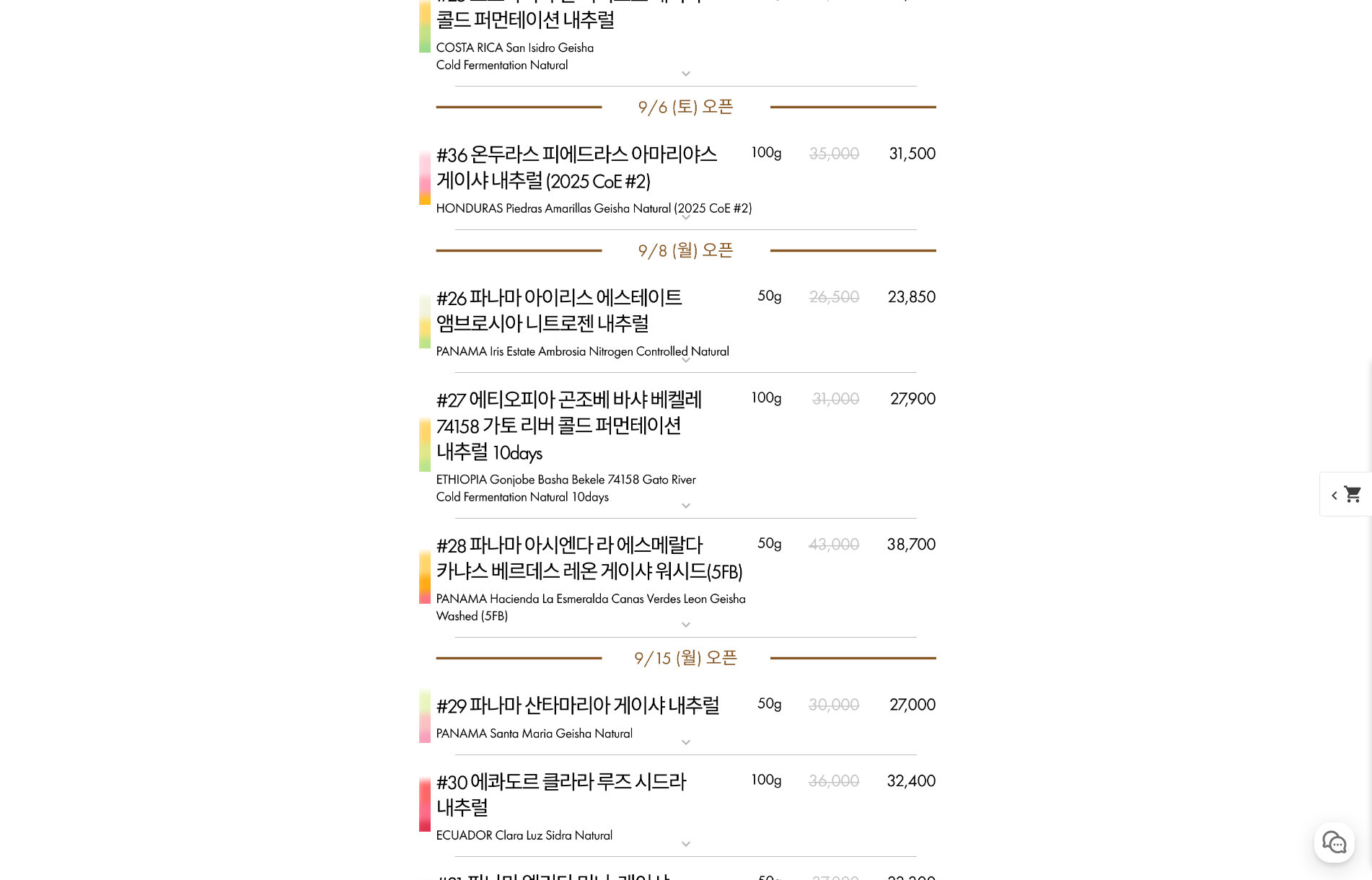
scroll to position [6412, 0]
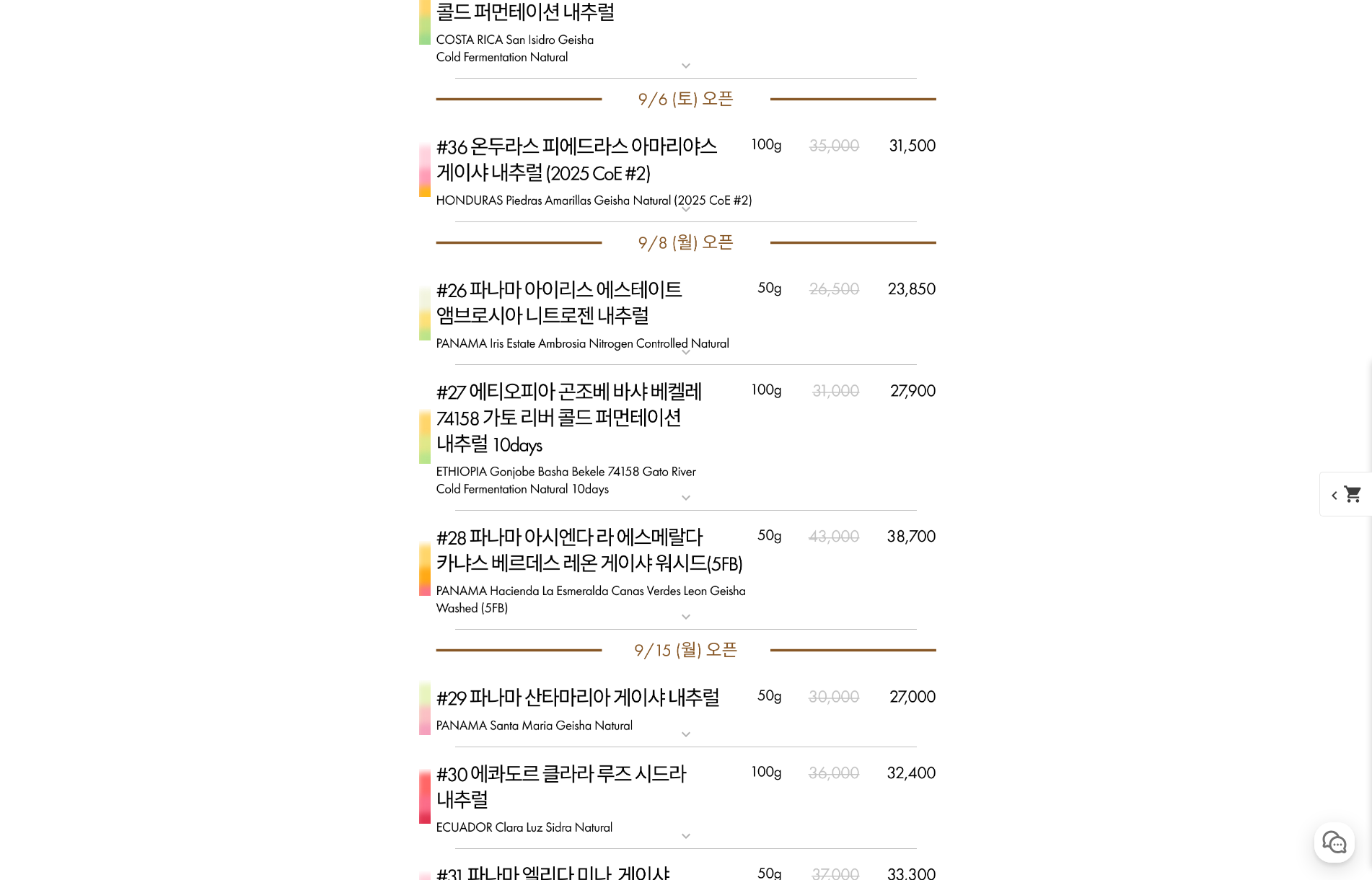
click at [738, 553] on img at bounding box center [685, 570] width 577 height 120
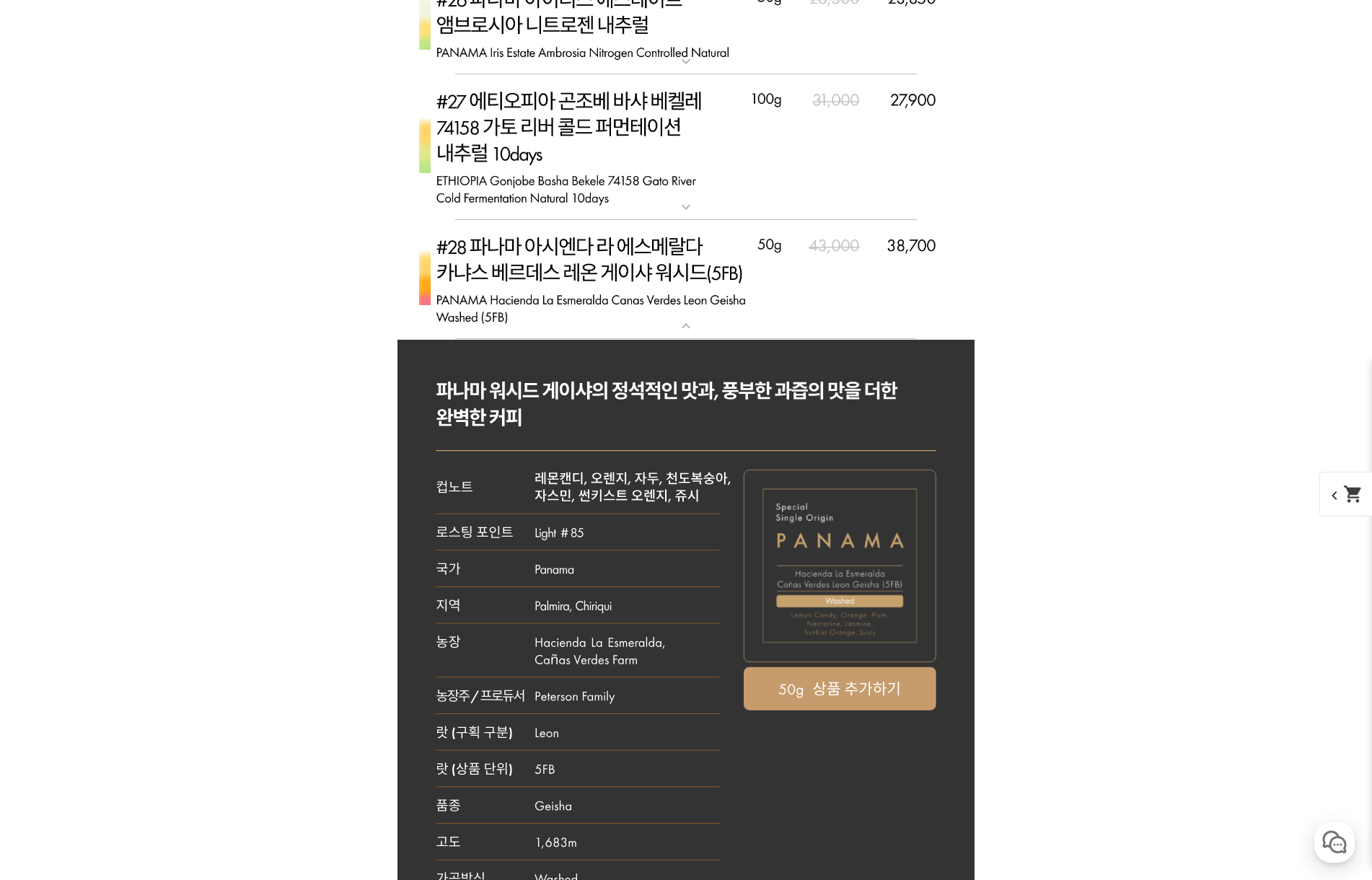
scroll to position [6701, 0]
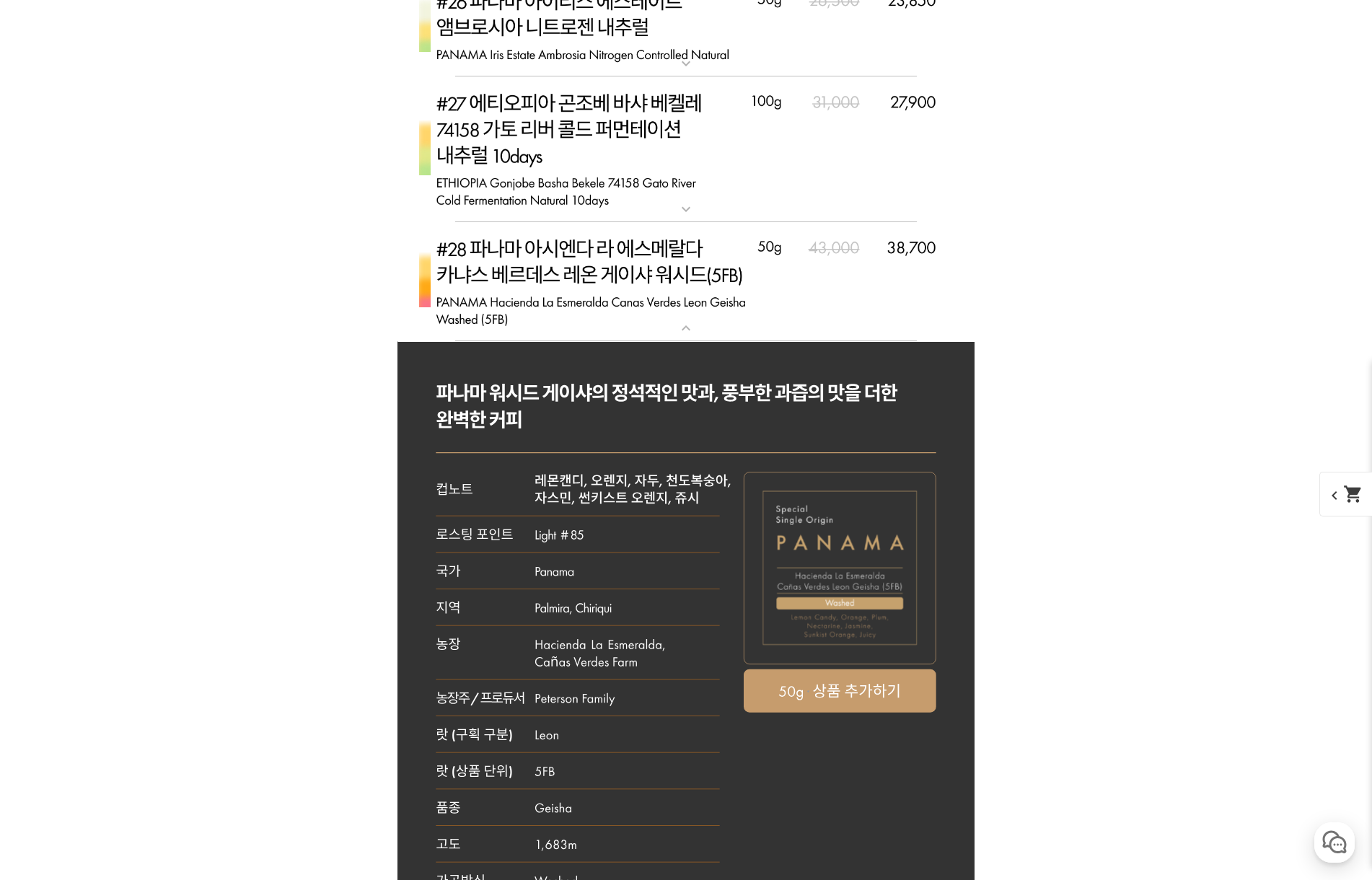
click at [651, 304] on img at bounding box center [685, 282] width 577 height 120
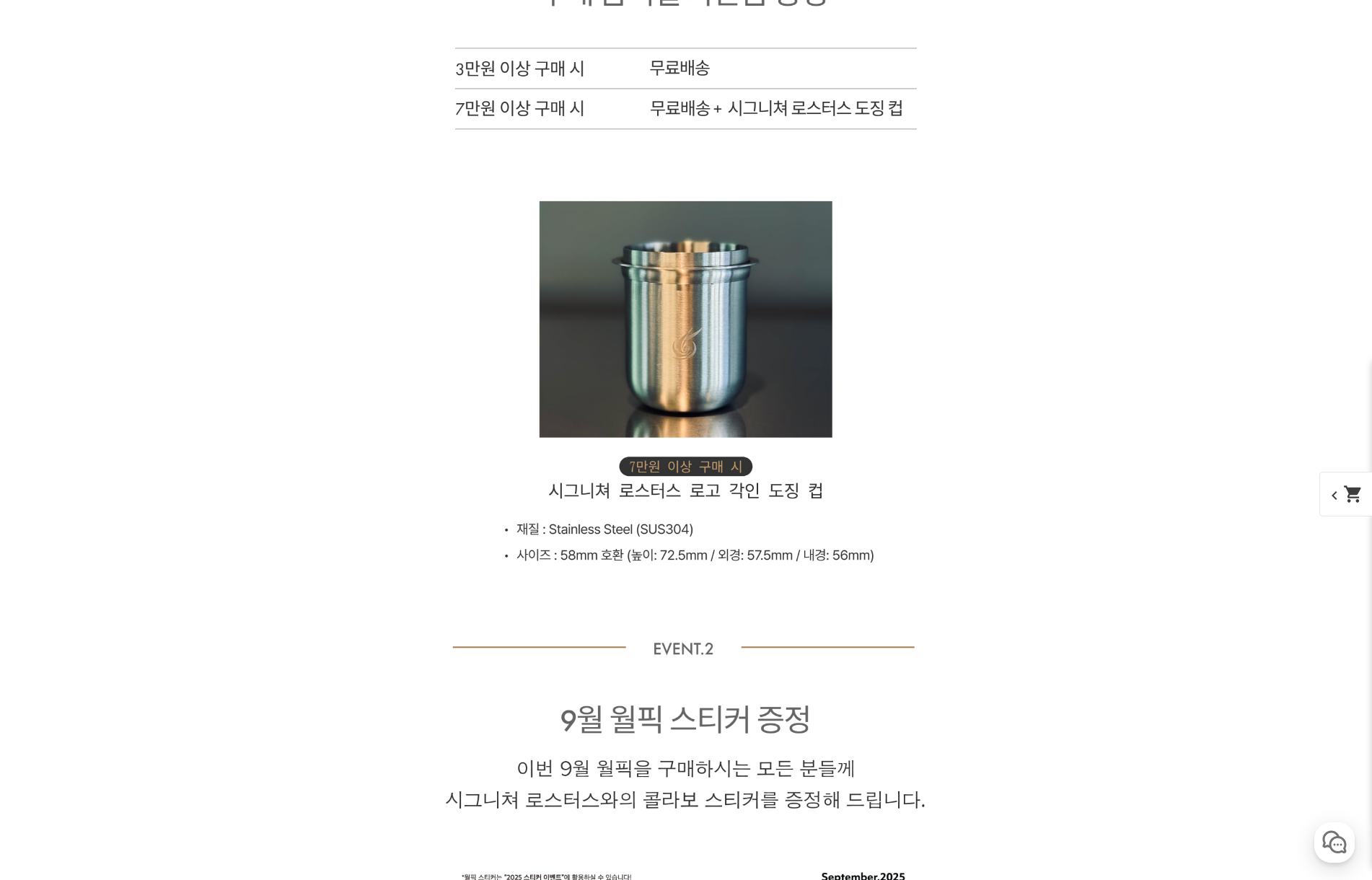
scroll to position [9658, 0]
